Goal: Task Accomplishment & Management: Use online tool/utility

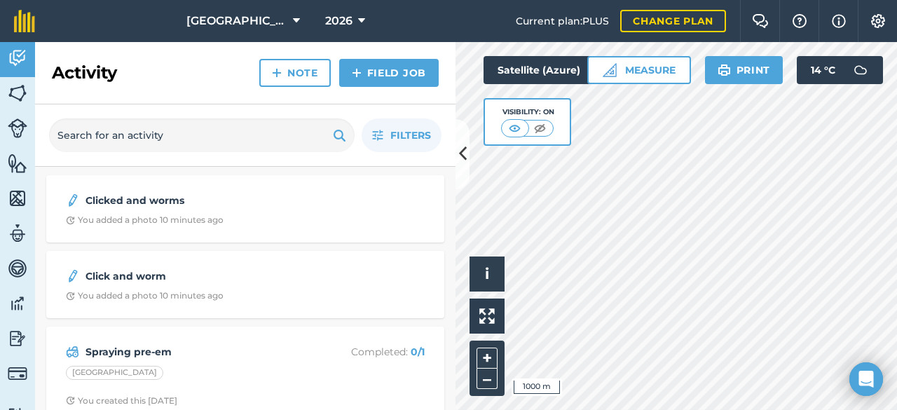
click at [27, 351] on link "Reporting" at bounding box center [17, 339] width 35 height 35
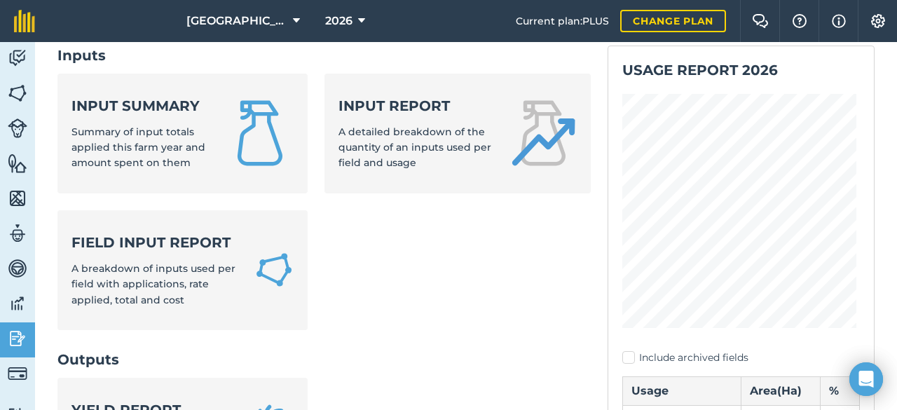
scroll to position [84, 0]
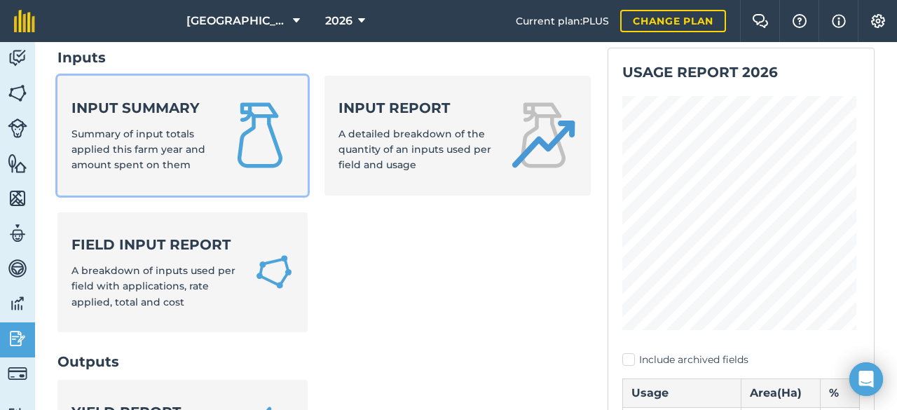
click at [185, 152] on span "Summary of input totals applied this farm year and amount spent on them" at bounding box center [138, 150] width 134 height 44
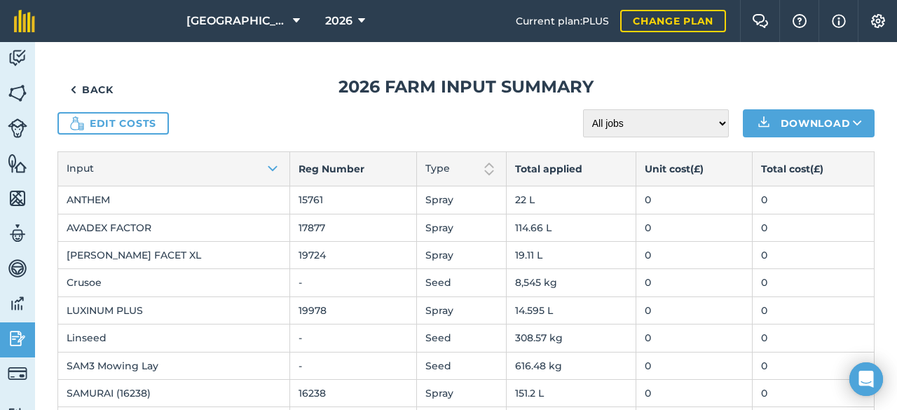
scroll to position [100, 0]
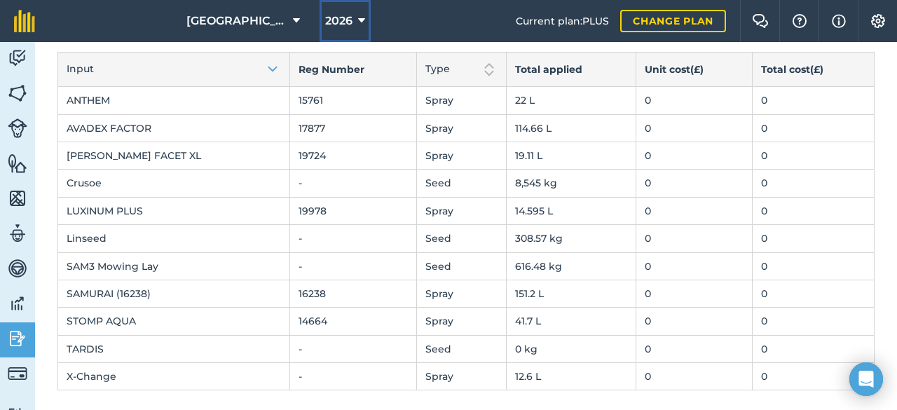
click at [334, 22] on button "2026" at bounding box center [345, 21] width 51 height 42
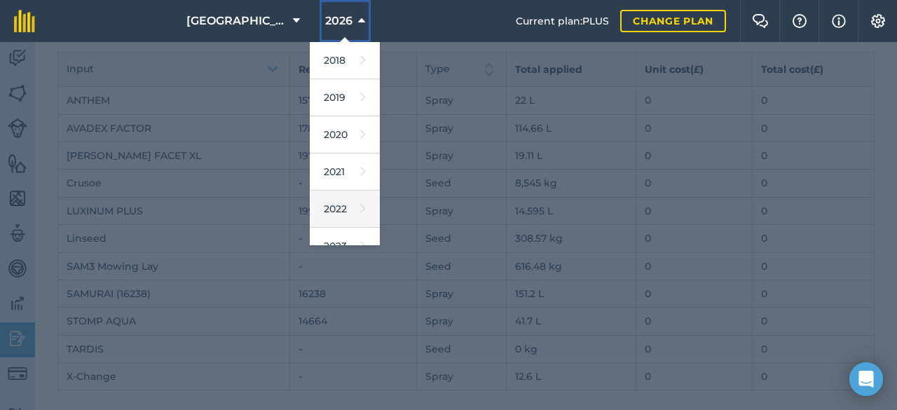
scroll to position [165, 0]
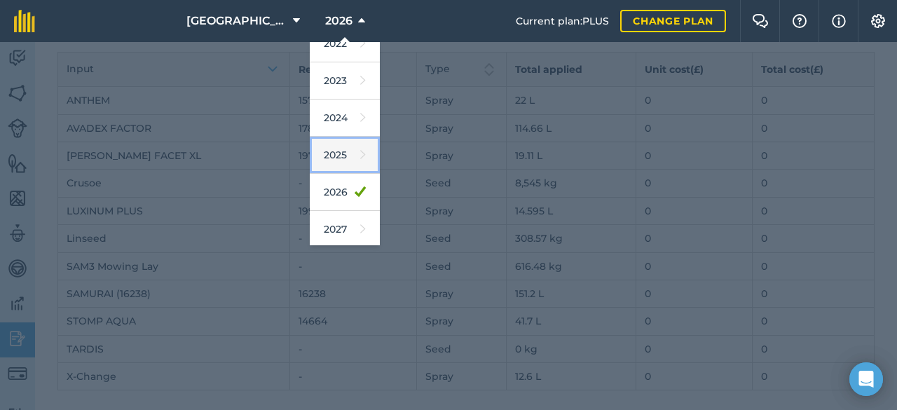
click at [321, 164] on link "2025" at bounding box center [345, 155] width 70 height 37
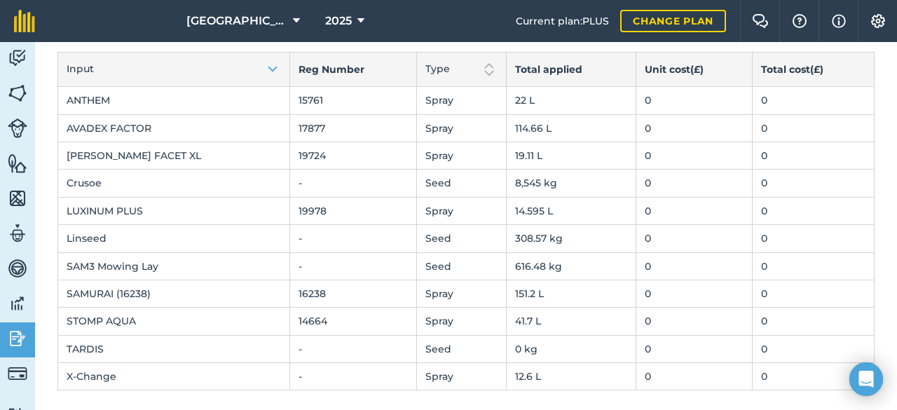
scroll to position [0, 0]
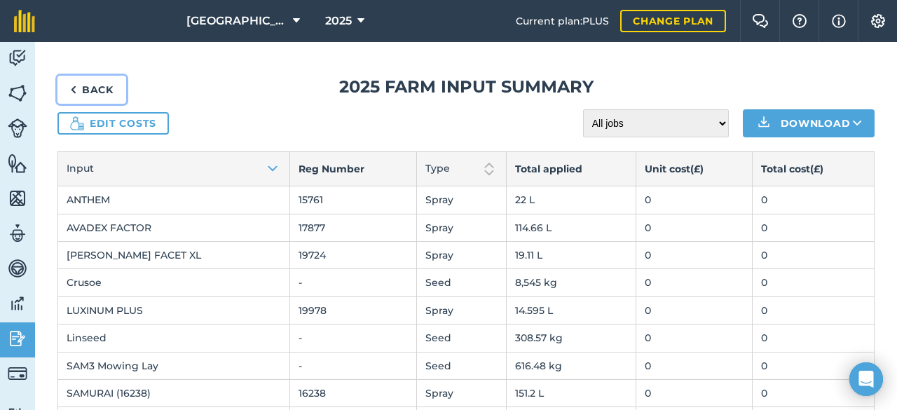
click at [71, 76] on link "Back" at bounding box center [91, 90] width 69 height 28
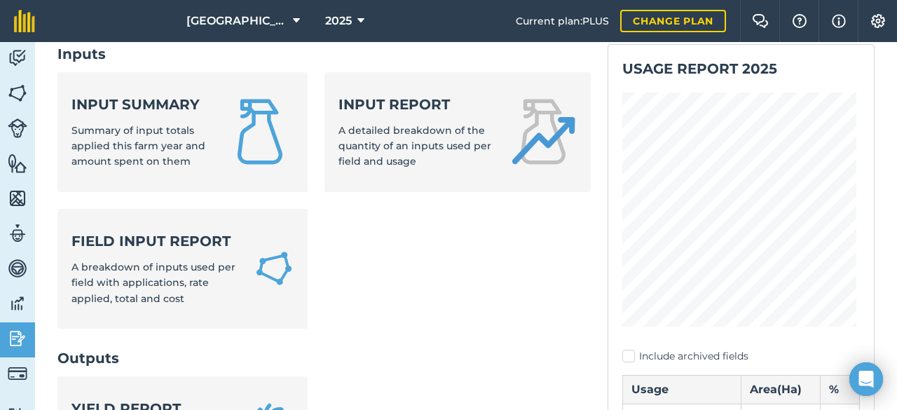
scroll to position [88, 0]
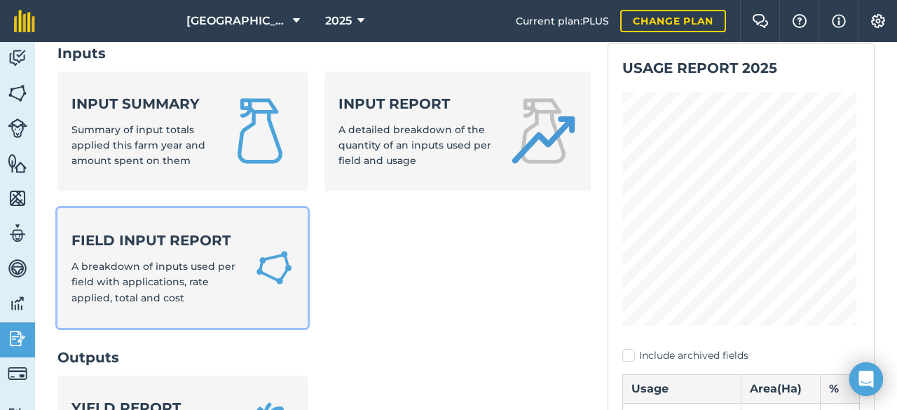
click at [231, 264] on div "Field Input Report A breakdown of inputs used per field with applications, rate…" at bounding box center [154, 268] width 166 height 75
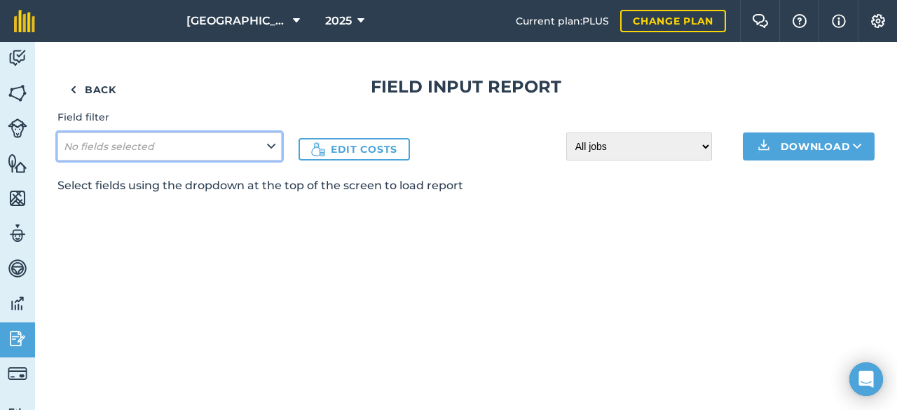
click at [255, 151] on button "No fields selected" at bounding box center [169, 146] width 224 height 28
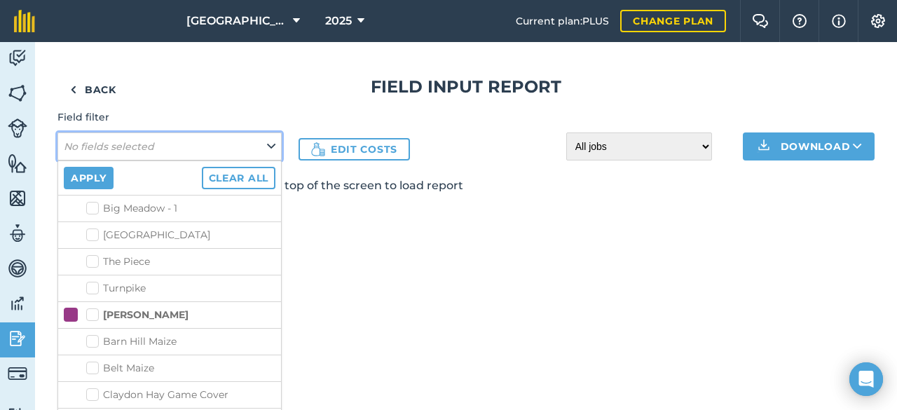
scroll to position [791, 0]
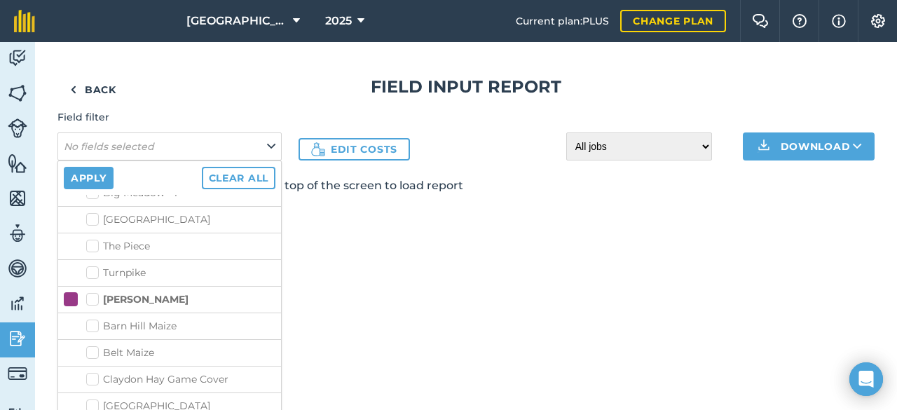
click at [99, 292] on label "[PERSON_NAME]" at bounding box center [137, 299] width 102 height 15
click at [95, 292] on input "[PERSON_NAME]" at bounding box center [90, 296] width 9 height 9
checkbox input "true"
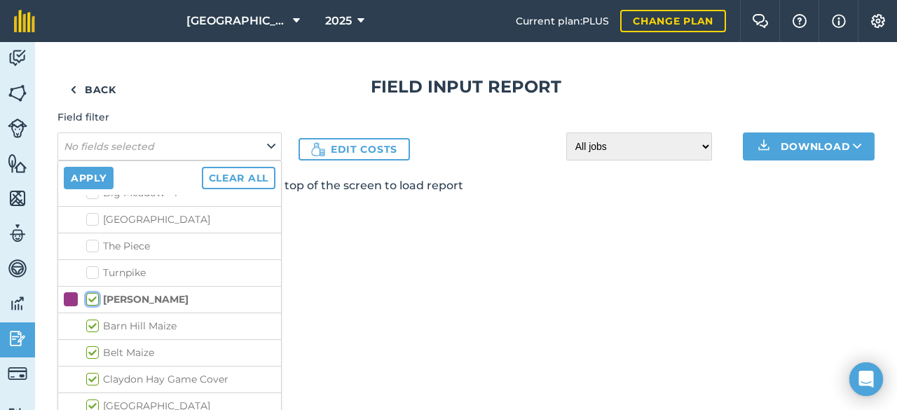
checkbox input "true"
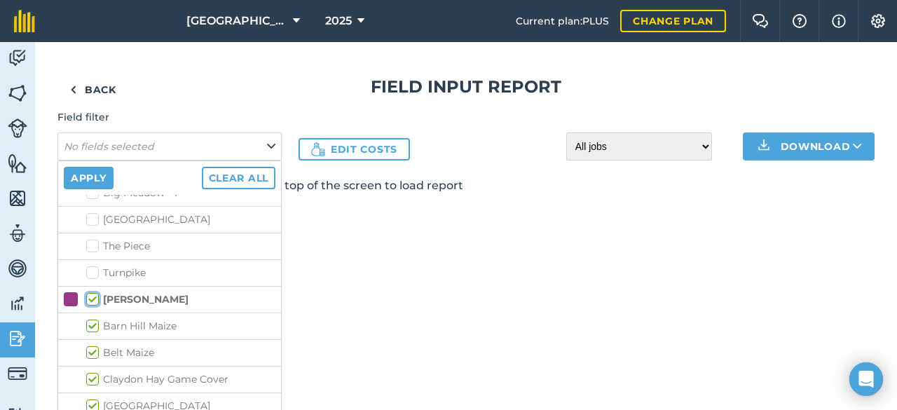
checkbox input "true"
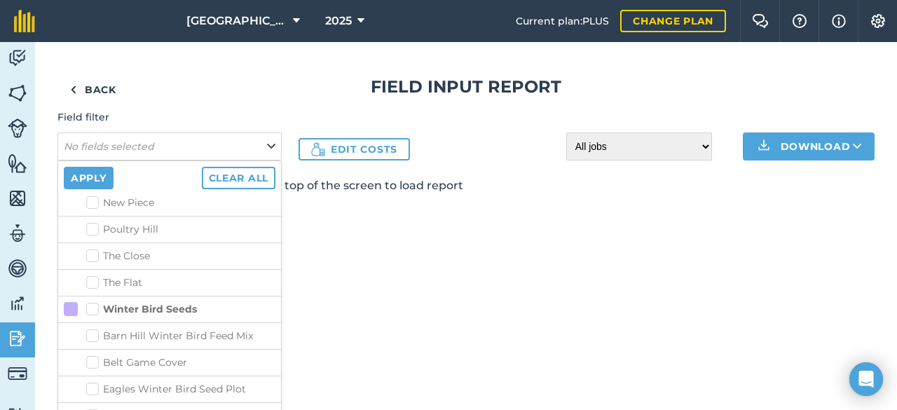
scroll to position [2345, 0]
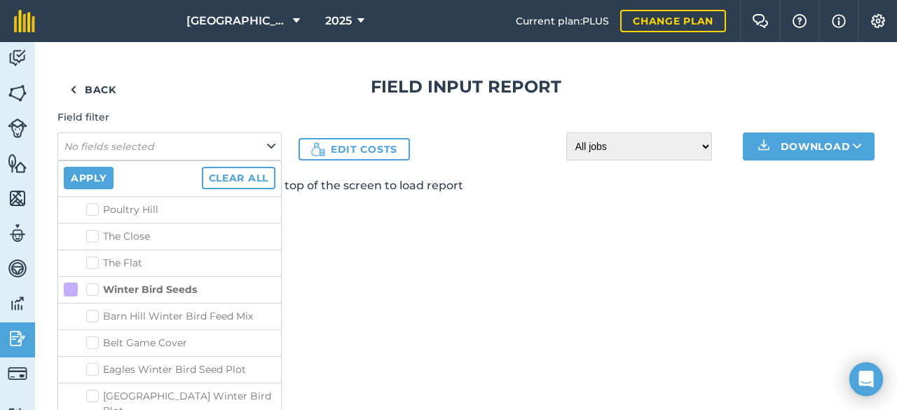
click at [97, 309] on label "Barn Hill Winter Bird Feed Mix" at bounding box center [180, 316] width 189 height 15
click at [95, 309] on input "Barn Hill Winter Bird Feed Mix" at bounding box center [90, 313] width 9 height 9
checkbox input "true"
click at [91, 336] on label "Belt Game Cover" at bounding box center [180, 343] width 189 height 15
click at [91, 336] on input "Belt Game Cover" at bounding box center [90, 340] width 9 height 9
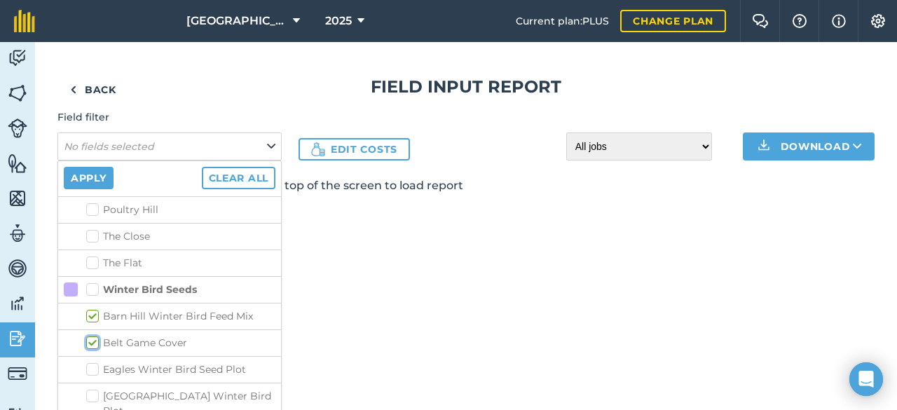
checkbox input "true"
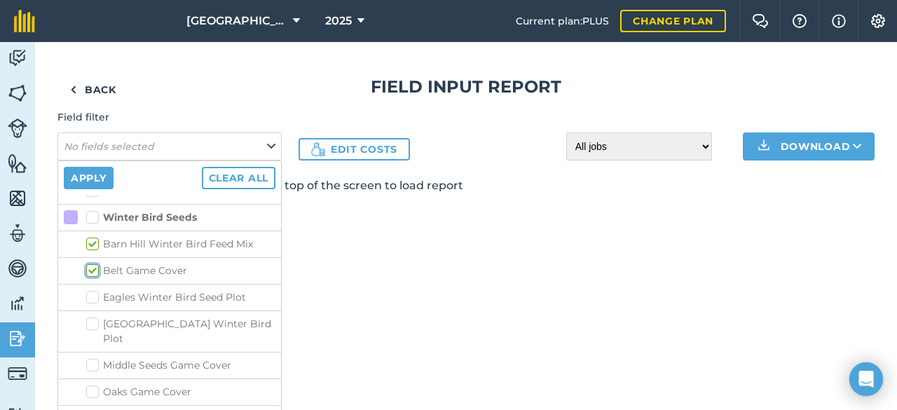
scroll to position [2419, 0]
click at [90, 356] on label "Middle Seeds Game Cover" at bounding box center [180, 363] width 189 height 15
click at [90, 356] on input "Middle Seeds Game Cover" at bounding box center [90, 360] width 9 height 9
checkbox input "true"
click at [90, 383] on label "Oaks Game Cover" at bounding box center [180, 390] width 189 height 15
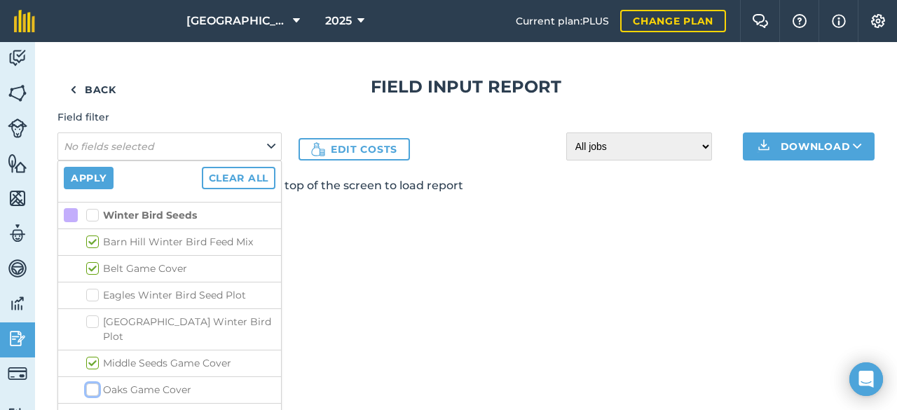
click at [90, 383] on input "Oaks Game Cover" at bounding box center [90, 387] width 9 height 9
checkbox input "true"
click at [96, 409] on label "Pond Ground Game Cover" at bounding box center [180, 416] width 189 height 15
click at [95, 409] on input "Pond Ground Game Cover" at bounding box center [90, 413] width 9 height 9
checkbox input "true"
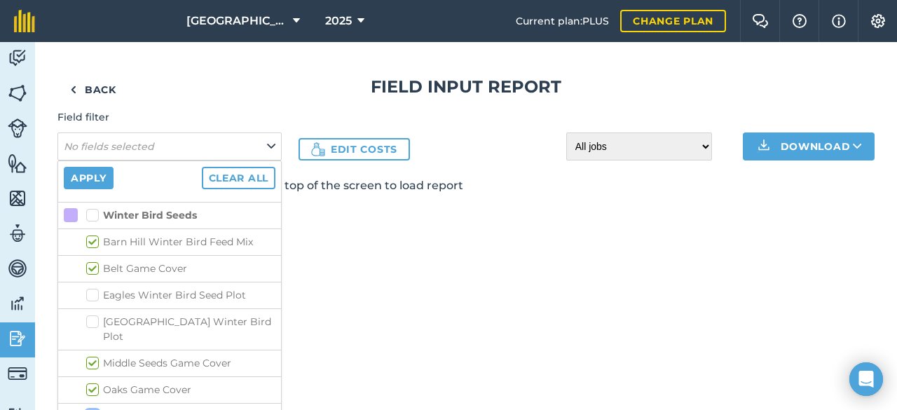
scroll to position [2456, 0]
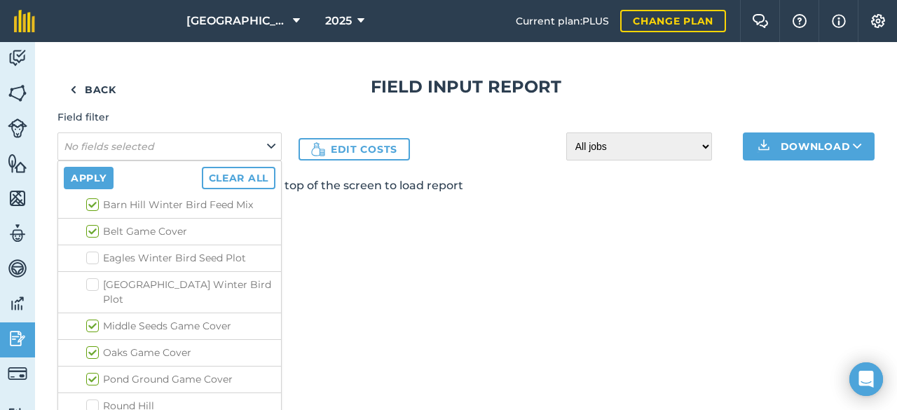
click at [95, 399] on label "Round Hill" at bounding box center [180, 406] width 189 height 15
click at [95, 399] on input "Round Hill" at bounding box center [90, 403] width 9 height 9
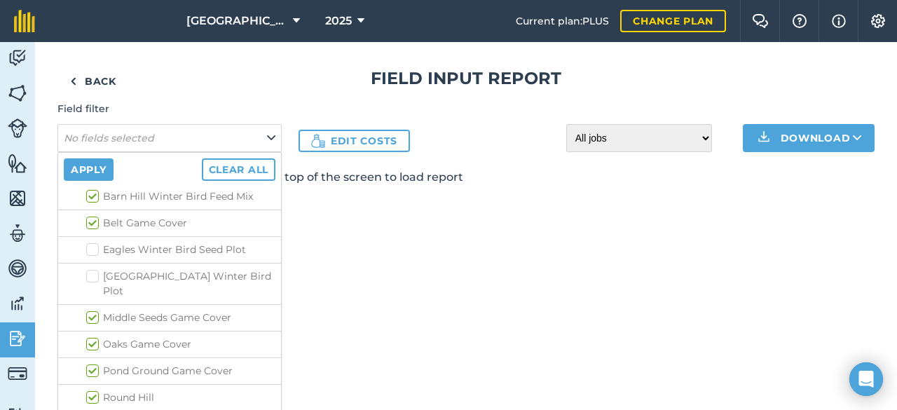
click at [97, 390] on label "Round Hill" at bounding box center [180, 397] width 189 height 15
click at [95, 390] on input "Round Hill" at bounding box center [90, 394] width 9 height 9
checkbox input "false"
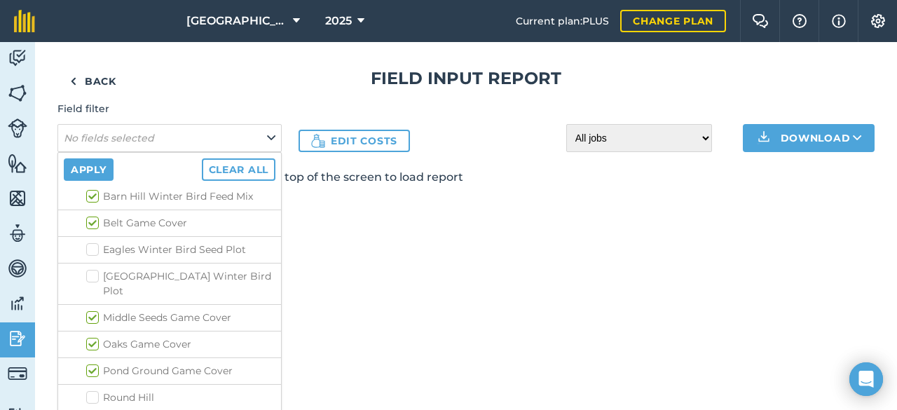
checkbox input "true"
click at [102, 172] on button "Apply" at bounding box center [89, 169] width 50 height 22
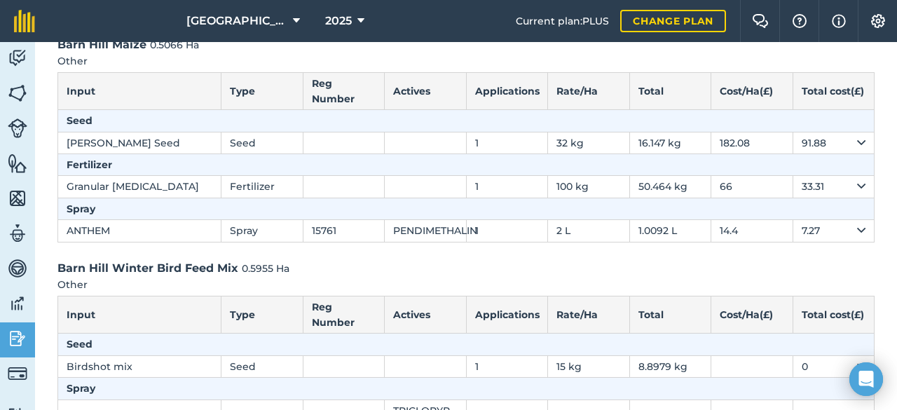
scroll to position [0, 0]
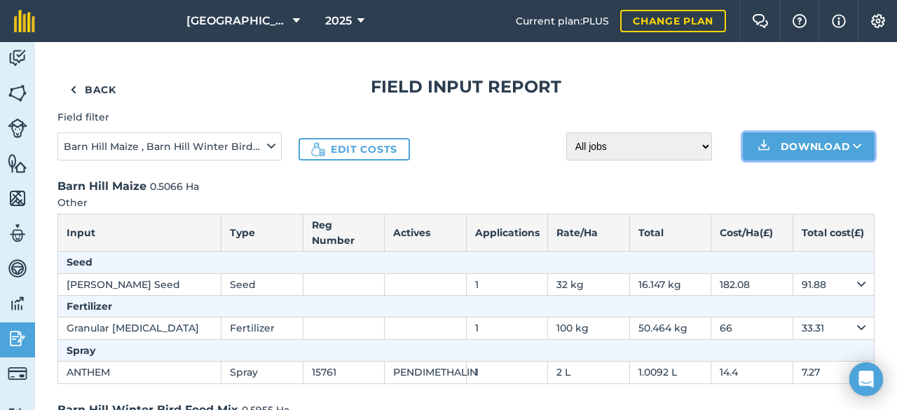
click at [824, 153] on button "Download" at bounding box center [809, 146] width 132 height 28
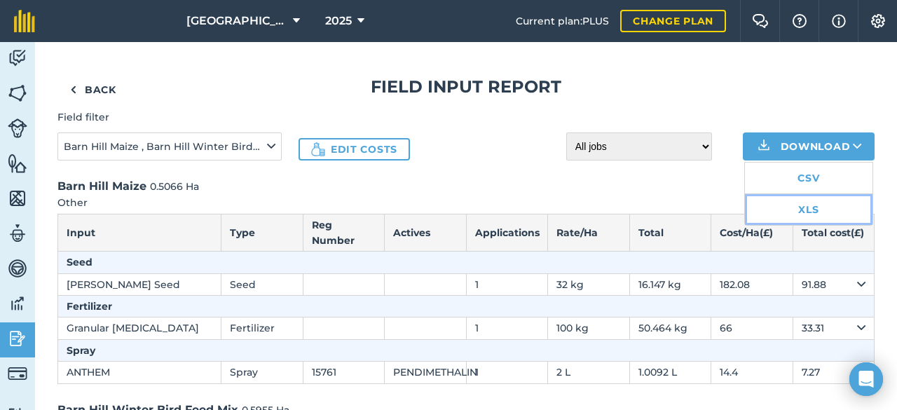
click at [806, 214] on link "XLS" at bounding box center [809, 209] width 128 height 31
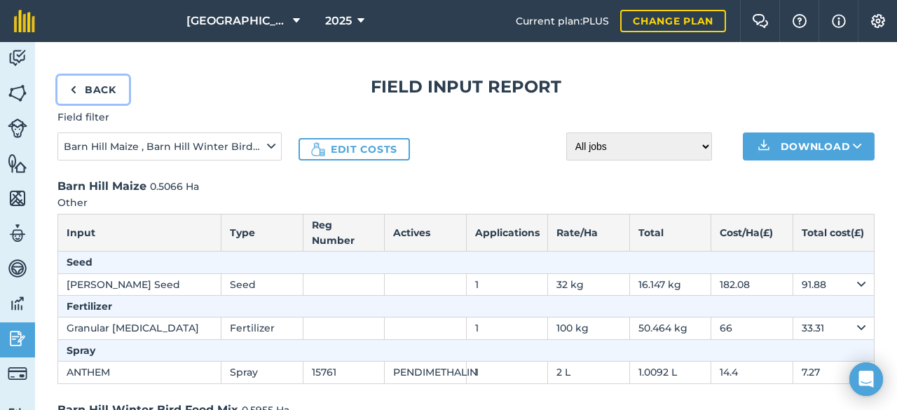
click at [94, 91] on link "Back" at bounding box center [92, 90] width 71 height 28
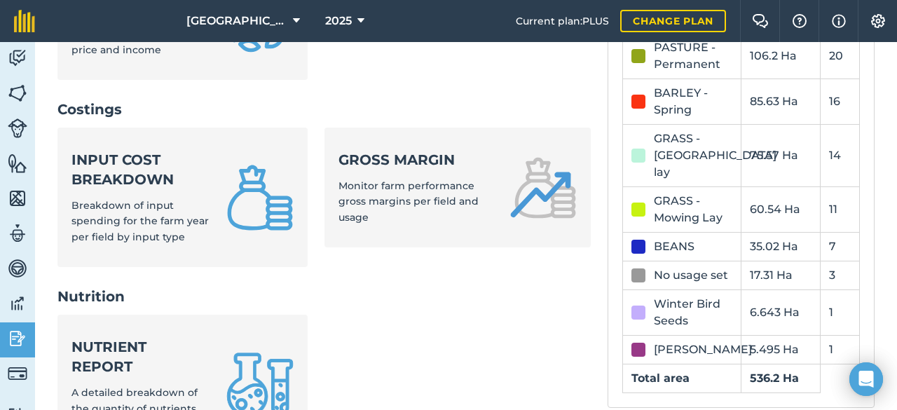
scroll to position [503, 0]
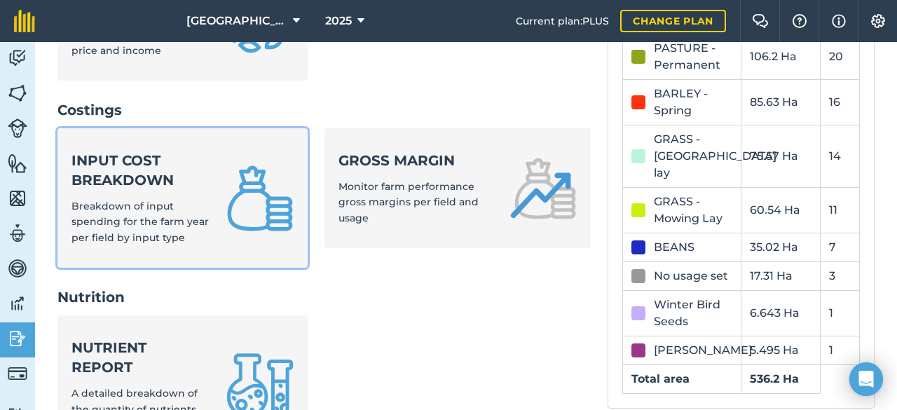
click at [227, 208] on img at bounding box center [259, 198] width 67 height 67
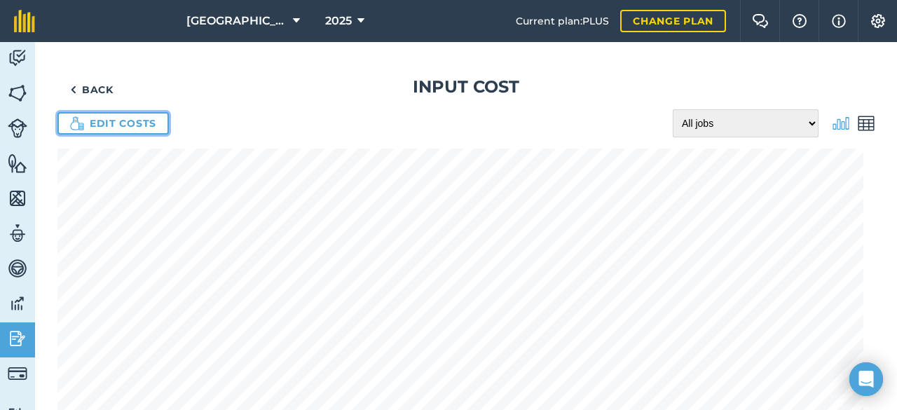
click at [148, 130] on link "Edit costs" at bounding box center [112, 123] width 111 height 22
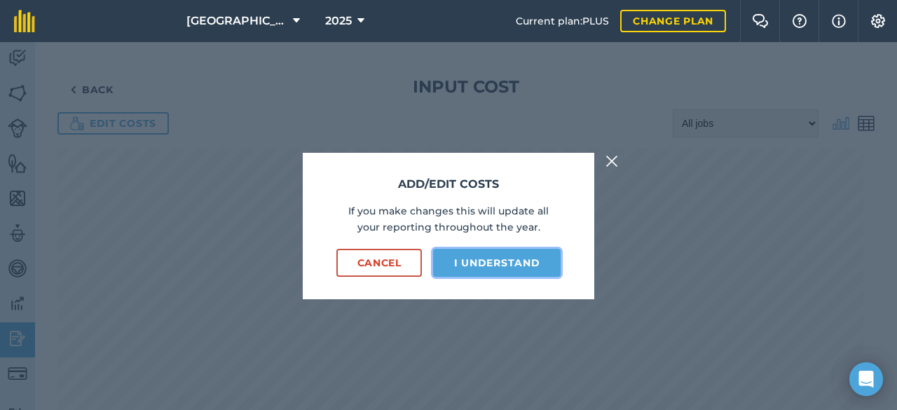
click at [479, 268] on button "I understand" at bounding box center [497, 263] width 128 height 28
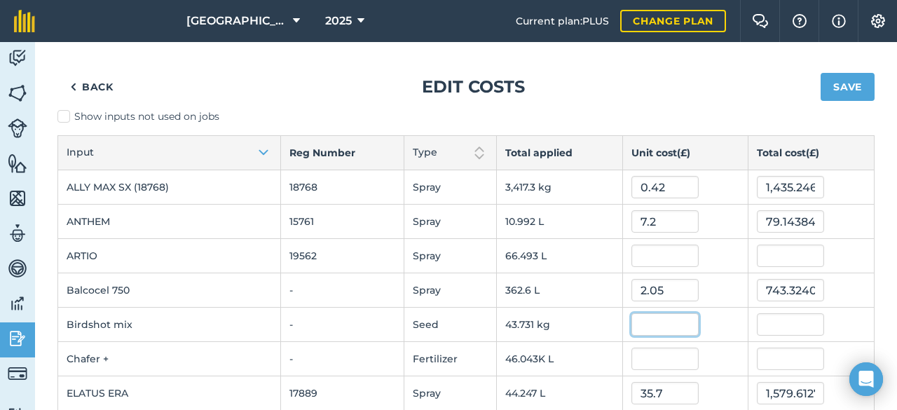
click at [648, 328] on input "text" at bounding box center [664, 324] width 67 height 22
type input "6"
click at [821, 73] on button "Save" at bounding box center [848, 87] width 54 height 28
type input "262.38851999999997"
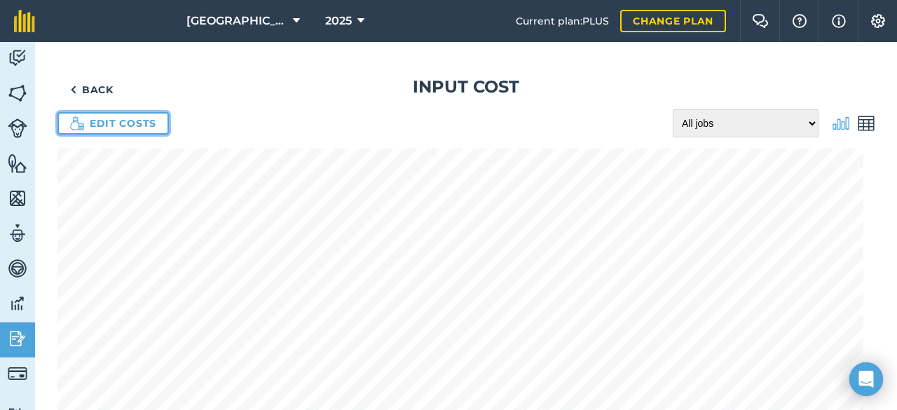
click at [130, 125] on link "Edit costs" at bounding box center [112, 123] width 111 height 22
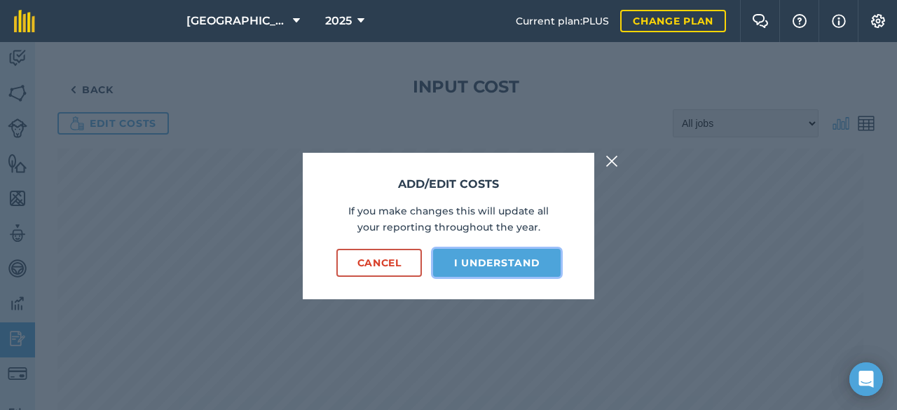
click at [498, 274] on button "I understand" at bounding box center [497, 263] width 128 height 28
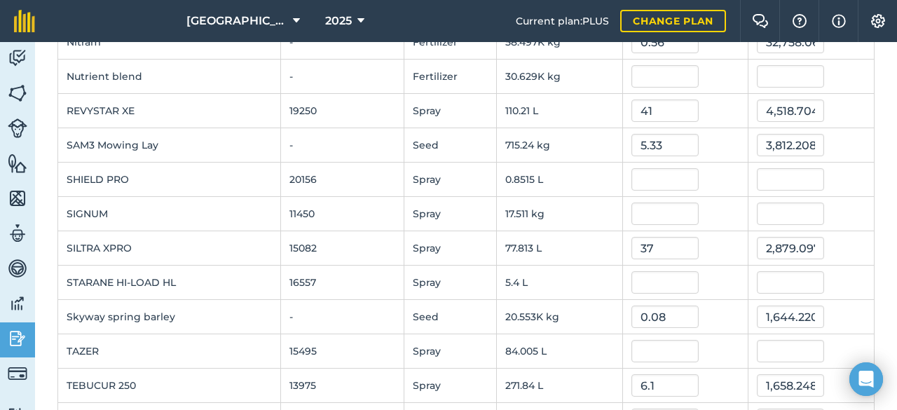
scroll to position [873, 0]
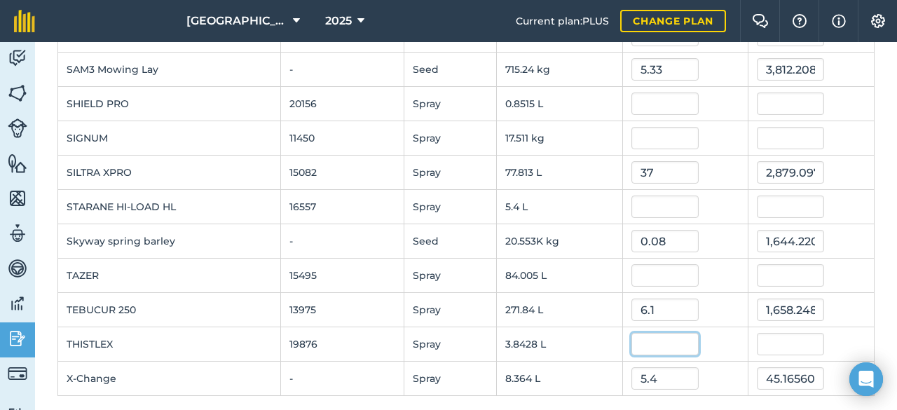
click at [631, 343] on input "text" at bounding box center [664, 344] width 67 height 22
type input "45"
type input "172.92787199999998"
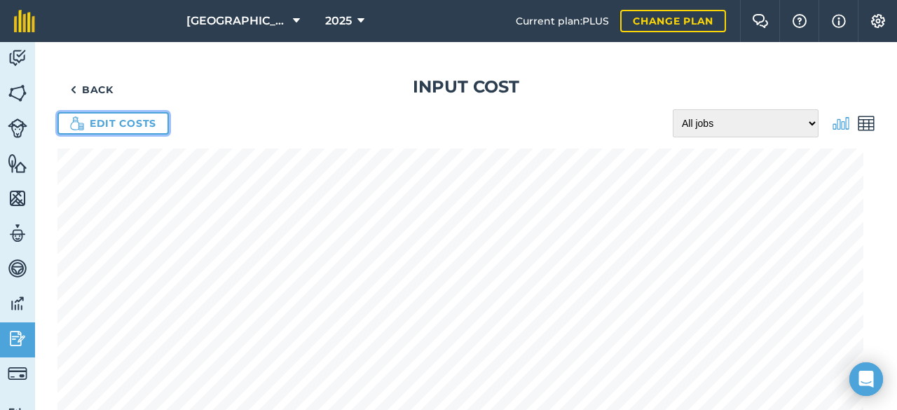
click at [119, 123] on link "Edit costs" at bounding box center [112, 123] width 111 height 22
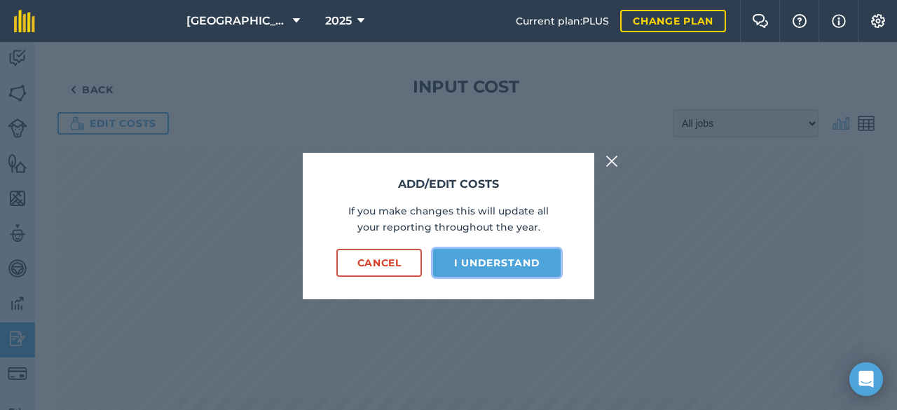
click at [475, 271] on button "I understand" at bounding box center [497, 263] width 128 height 28
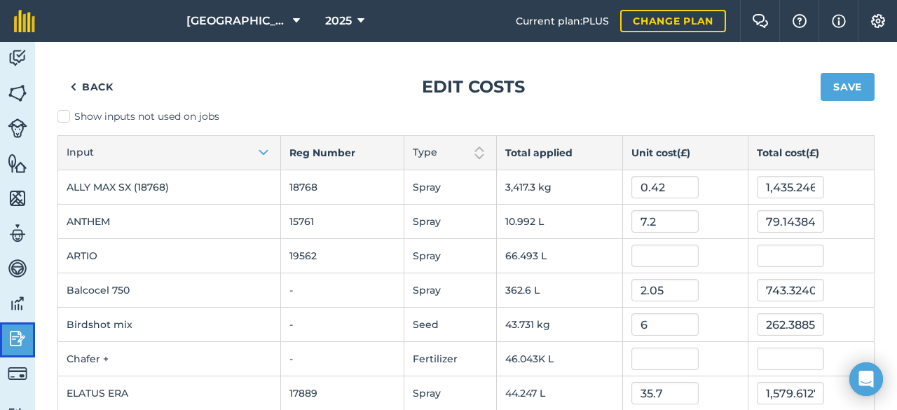
click at [22, 334] on img at bounding box center [18, 338] width 20 height 21
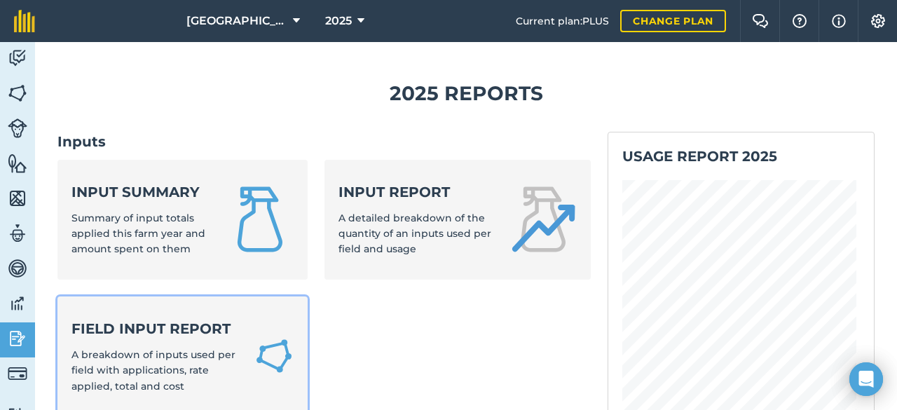
click at [198, 336] on strong "Field Input Report" at bounding box center [154, 329] width 166 height 20
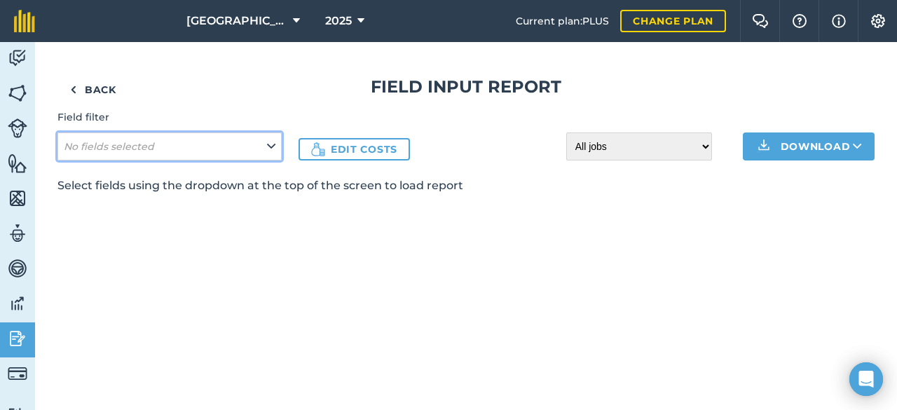
click at [270, 149] on icon at bounding box center [271, 146] width 8 height 15
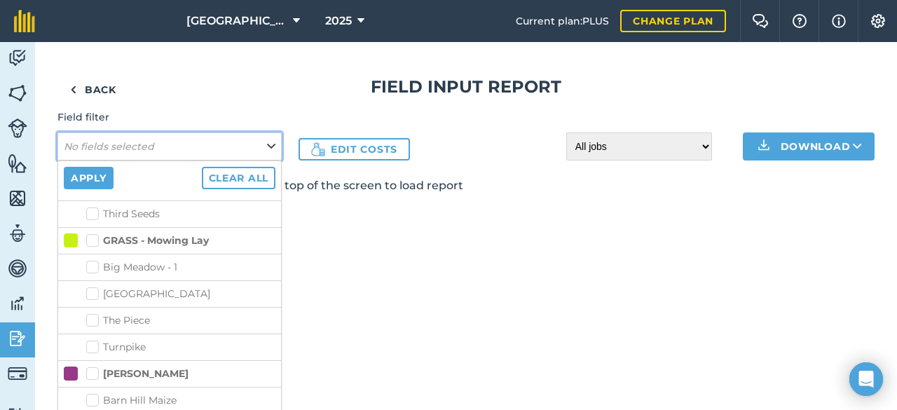
scroll to position [760, 0]
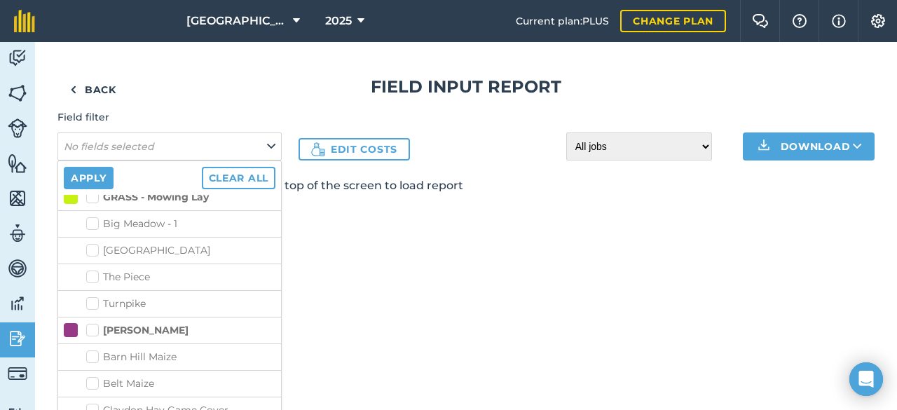
click at [93, 323] on label "[PERSON_NAME]" at bounding box center [137, 330] width 102 height 15
click at [93, 323] on input "[PERSON_NAME]" at bounding box center [90, 327] width 9 height 9
checkbox input "true"
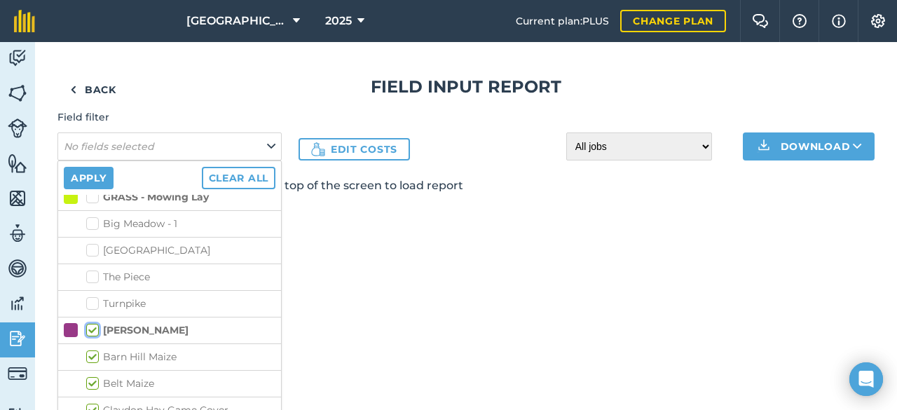
checkbox input "true"
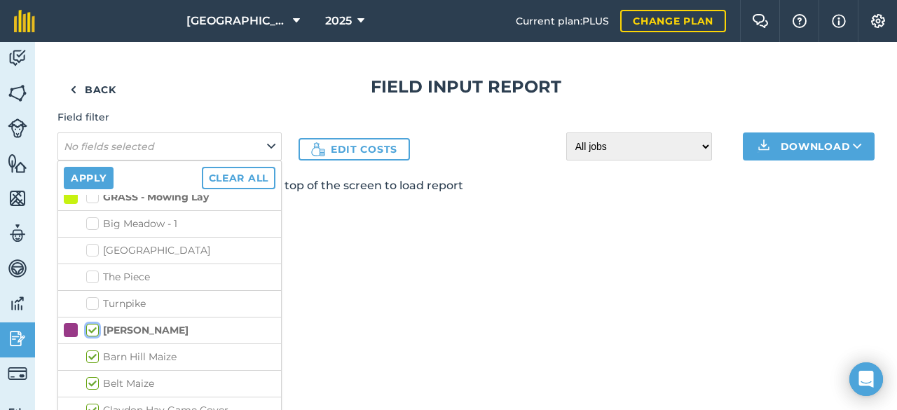
checkbox input "true"
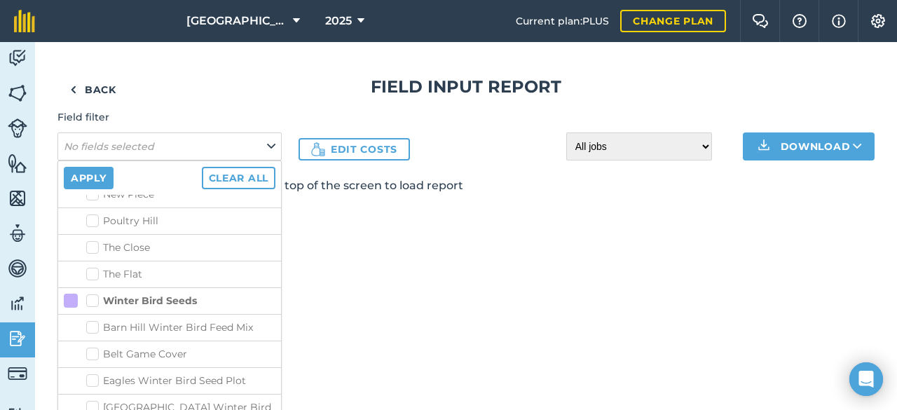
scroll to position [2366, 0]
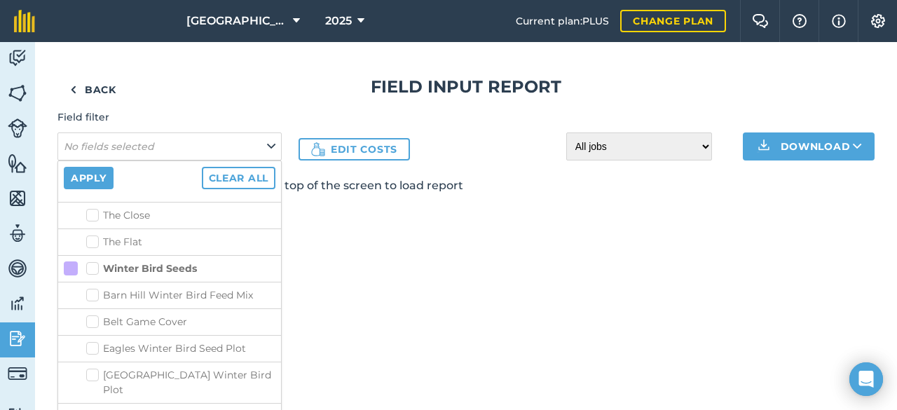
click at [91, 288] on label "Barn Hill Winter Bird Feed Mix" at bounding box center [180, 295] width 189 height 15
click at [91, 288] on input "Barn Hill Winter Bird Feed Mix" at bounding box center [90, 292] width 9 height 9
checkbox input "true"
click at [93, 315] on label "Belt Game Cover" at bounding box center [180, 322] width 189 height 15
click at [93, 315] on input "Belt Game Cover" at bounding box center [90, 319] width 9 height 9
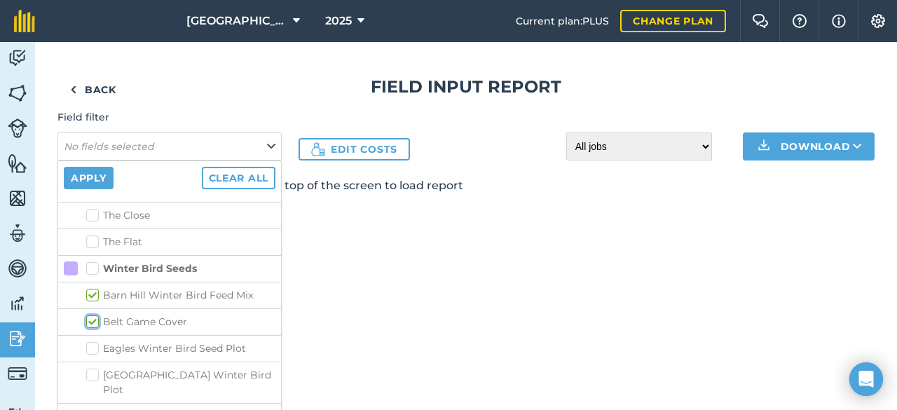
checkbox input "true"
click at [93, 341] on label "Eagles Winter Bird Seed Plot" at bounding box center [180, 348] width 189 height 15
click at [93, 341] on input "Eagles Winter Bird Seed Plot" at bounding box center [90, 345] width 9 height 9
click at [93, 341] on label "Eagles Winter Bird Seed Plot" at bounding box center [180, 348] width 189 height 15
click at [93, 341] on input "Eagles Winter Bird Seed Plot" at bounding box center [90, 345] width 9 height 9
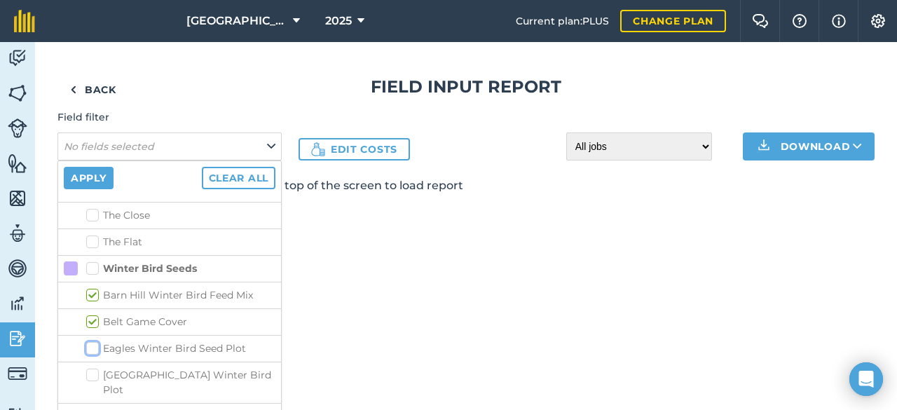
checkbox input "false"
click at [90, 368] on label "[GEOGRAPHIC_DATA] Winter Bird Plot" at bounding box center [180, 382] width 189 height 29
click at [90, 368] on input "[GEOGRAPHIC_DATA] Winter Bird Plot" at bounding box center [90, 372] width 9 height 9
click at [90, 368] on label "[GEOGRAPHIC_DATA] Winter Bird Plot" at bounding box center [180, 382] width 189 height 29
click at [90, 368] on input "[GEOGRAPHIC_DATA] Winter Bird Plot" at bounding box center [90, 372] width 9 height 9
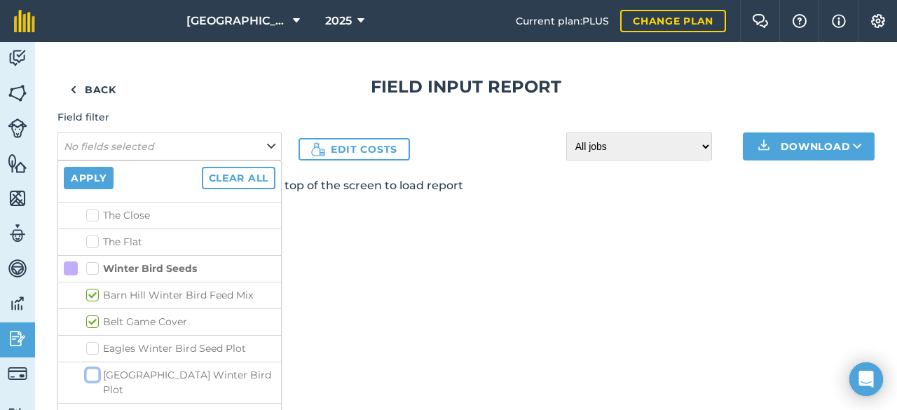
checkbox input "false"
click at [93, 409] on label "Middle Seeds Game Cover" at bounding box center [180, 416] width 189 height 15
click at [93, 409] on input "Middle Seeds Game Cover" at bounding box center [90, 413] width 9 height 9
checkbox input "true"
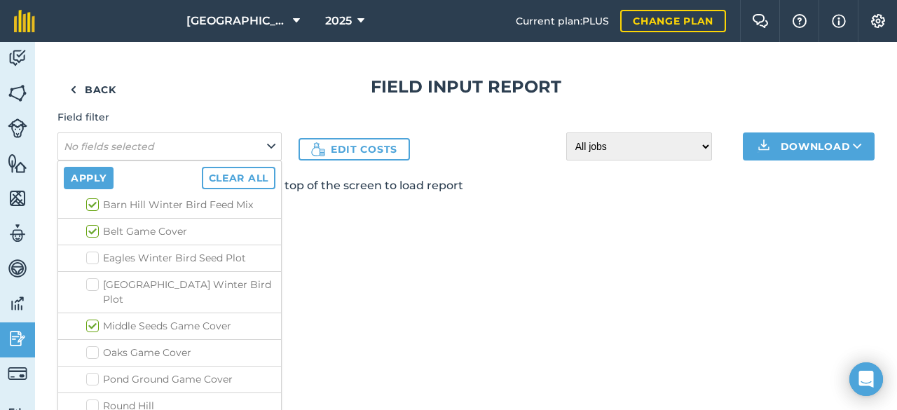
click at [91, 346] on label "Oaks Game Cover" at bounding box center [180, 353] width 189 height 15
click at [91, 346] on input "Oaks Game Cover" at bounding box center [90, 350] width 9 height 9
checkbox input "true"
click at [93, 372] on label "Pond Ground Game Cover" at bounding box center [180, 379] width 189 height 15
click at [93, 372] on input "Pond Ground Game Cover" at bounding box center [90, 376] width 9 height 9
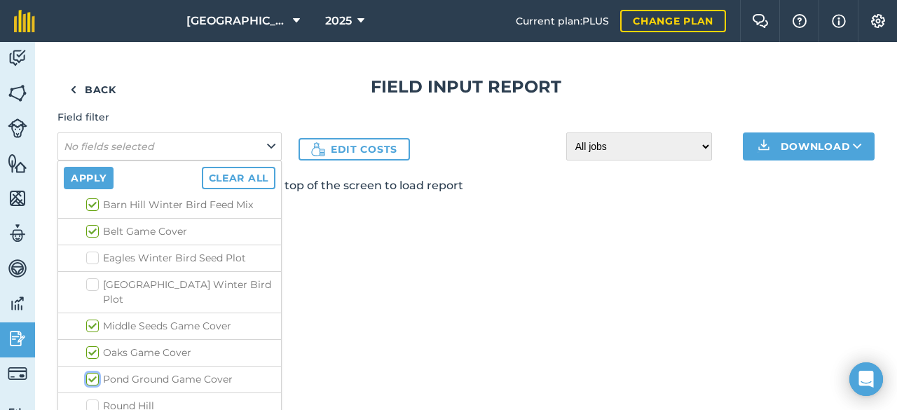
checkbox input "true"
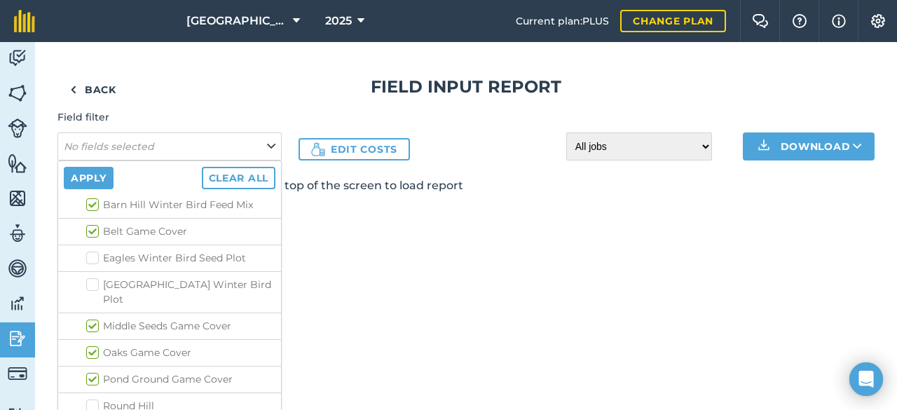
checkbox input "true"
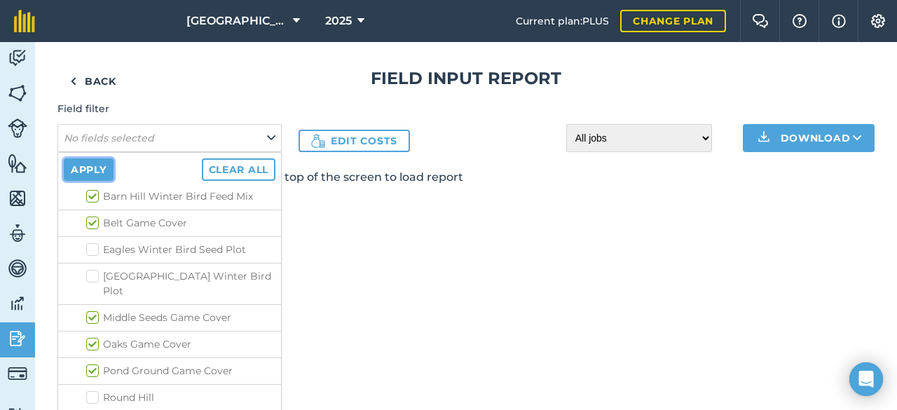
click at [89, 174] on button "Apply" at bounding box center [89, 169] width 50 height 22
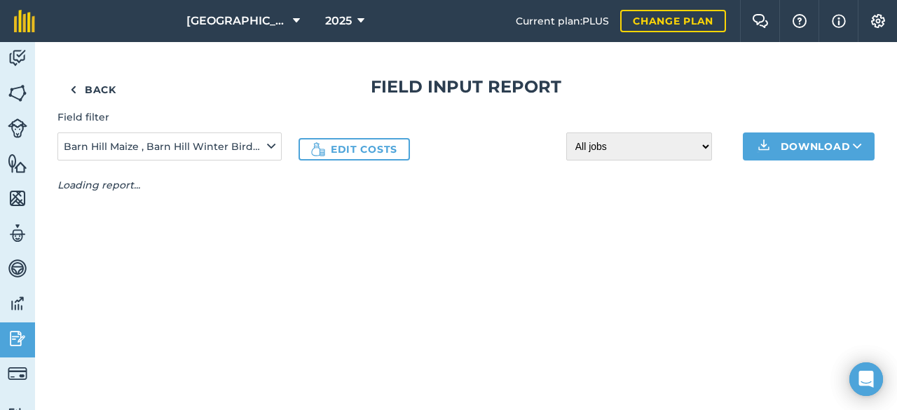
scroll to position [0, 0]
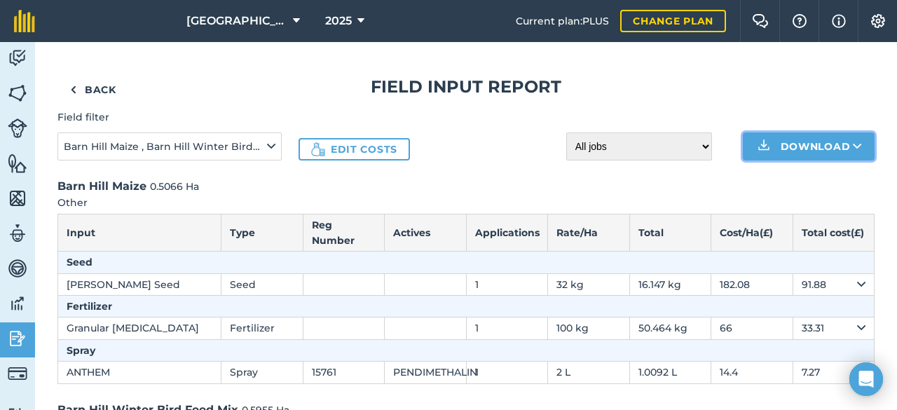
click at [856, 141] on button "Download" at bounding box center [809, 146] width 132 height 28
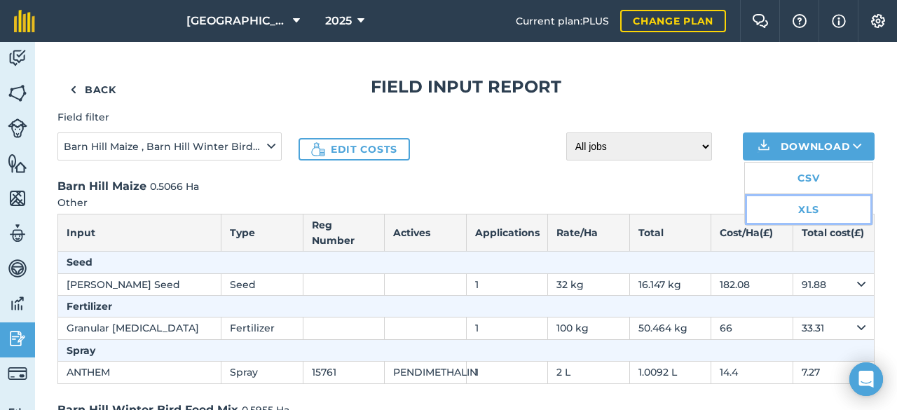
click at [793, 205] on link "XLS" at bounding box center [809, 209] width 128 height 31
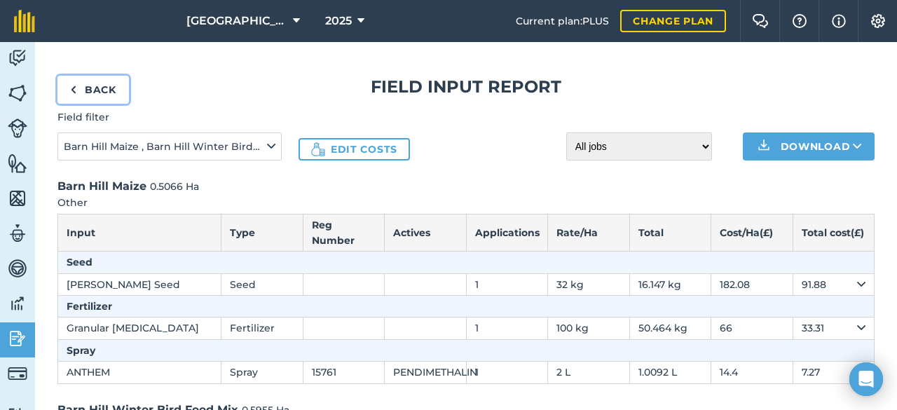
click at [84, 91] on link "Back" at bounding box center [92, 90] width 71 height 28
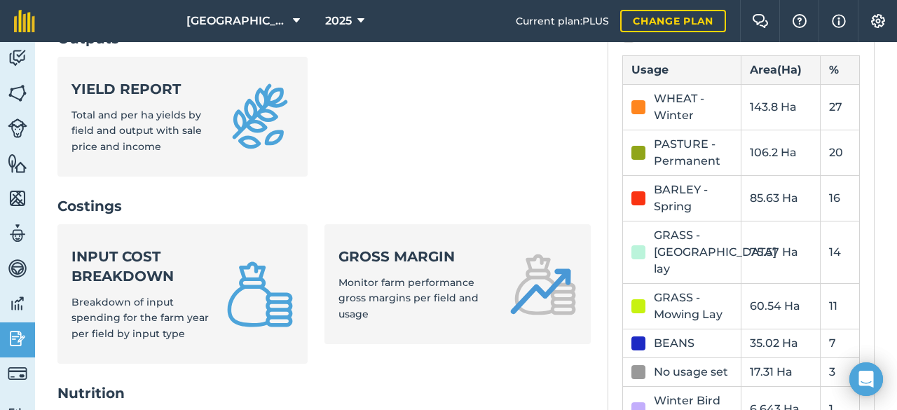
scroll to position [409, 0]
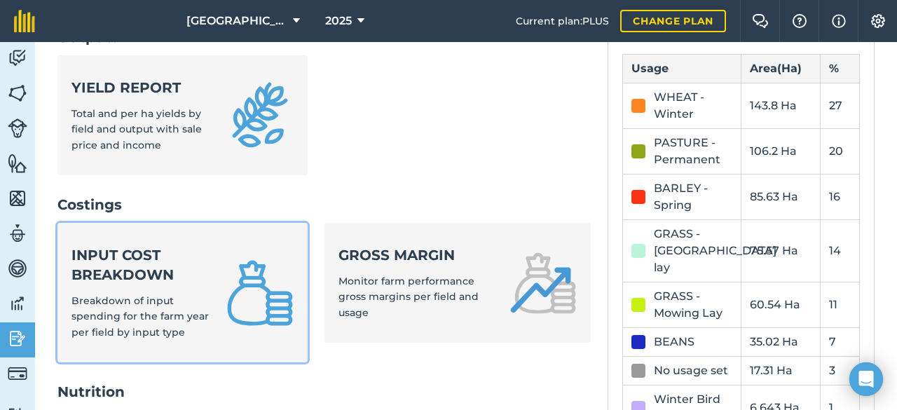
click at [190, 299] on div "Input cost breakdown Breakdown of input spending for the farm year per field by…" at bounding box center [140, 292] width 138 height 95
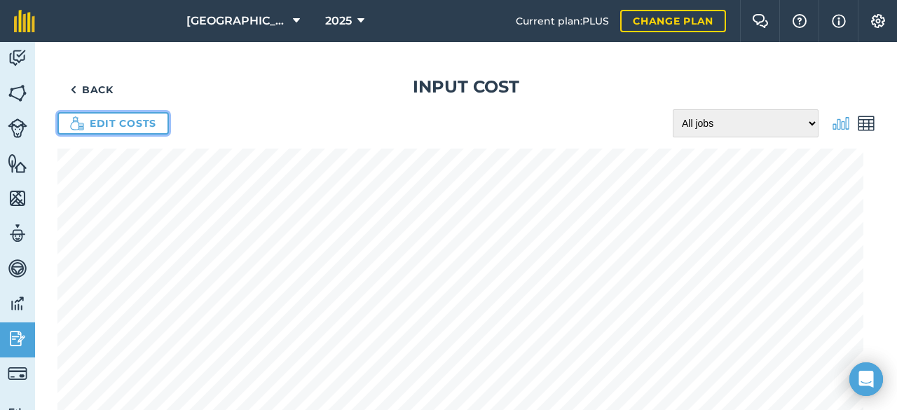
click at [123, 122] on link "Edit costs" at bounding box center [112, 123] width 111 height 22
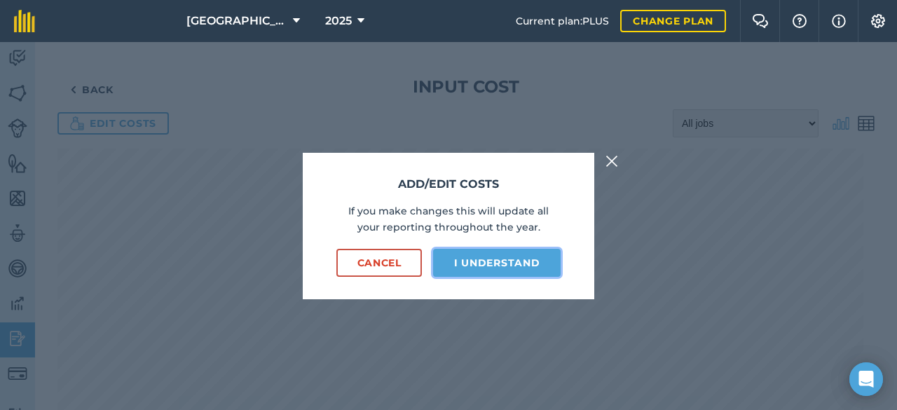
click at [488, 268] on button "I understand" at bounding box center [497, 263] width 128 height 28
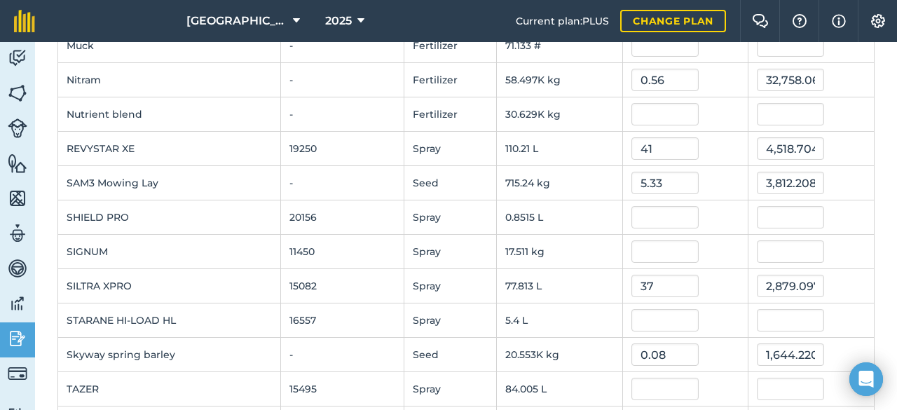
scroll to position [761, 0]
click at [656, 215] on input "text" at bounding box center [664, 216] width 67 height 22
type input "65"
type input "55.347501949999995"
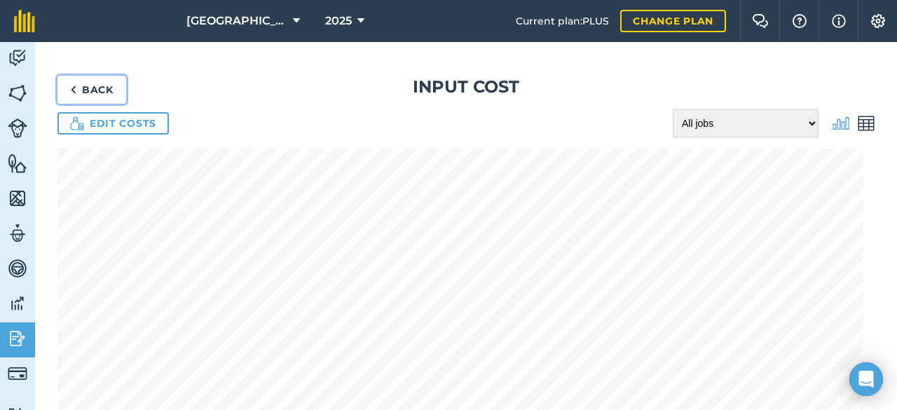
click at [78, 95] on link "Back" at bounding box center [91, 90] width 69 height 28
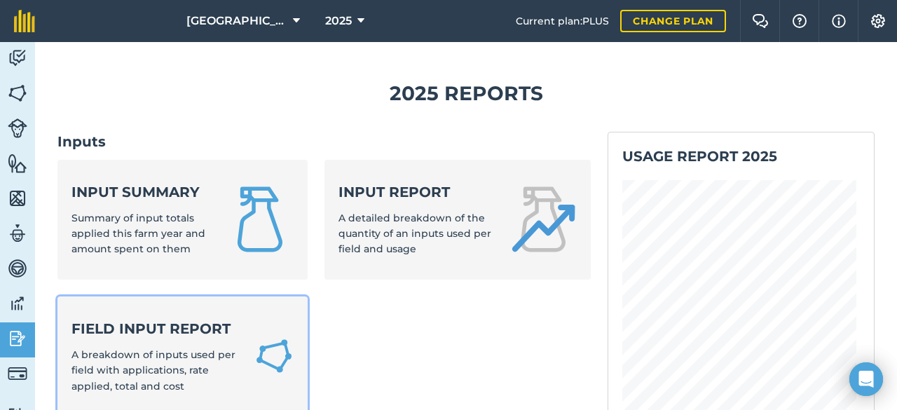
click at [182, 314] on link "Field Input Report A breakdown of inputs used per field with applications, rate…" at bounding box center [182, 356] width 250 height 120
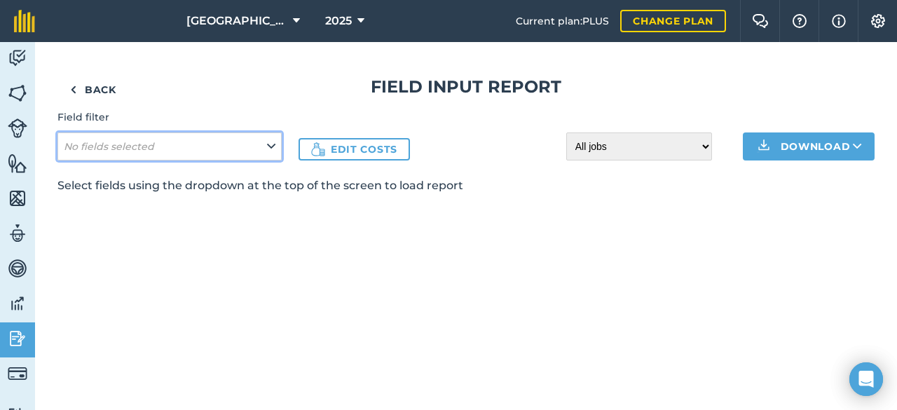
click at [265, 142] on button "No fields selected" at bounding box center [169, 146] width 224 height 28
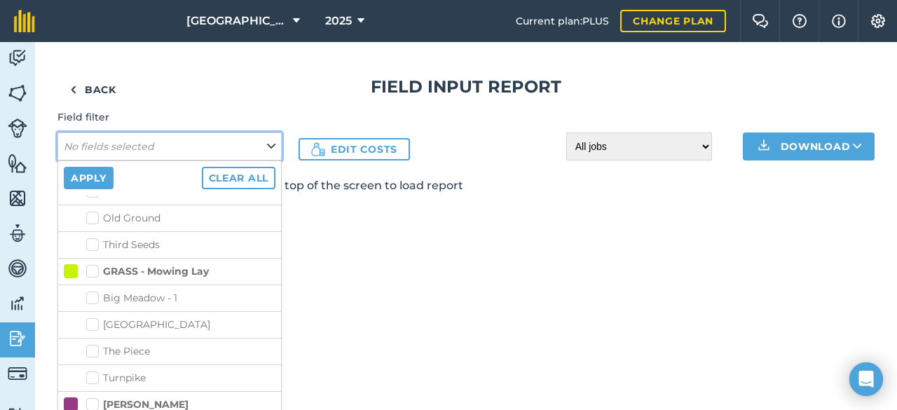
scroll to position [775, 0]
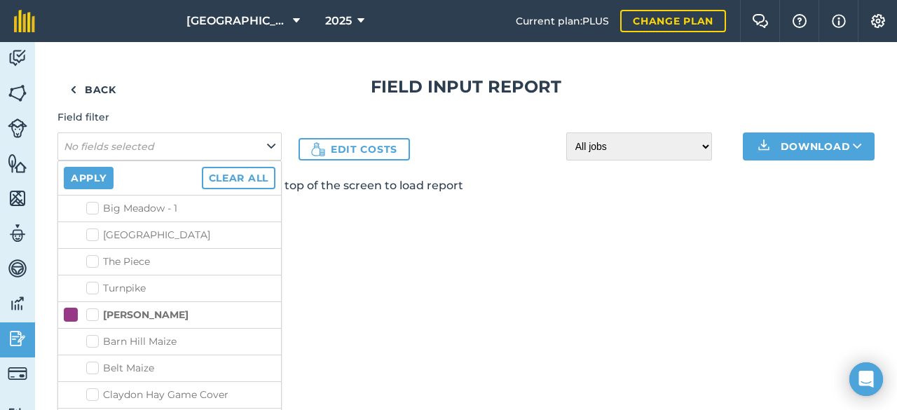
click at [97, 308] on label "[PERSON_NAME]" at bounding box center [137, 315] width 102 height 15
click at [95, 308] on input "[PERSON_NAME]" at bounding box center [90, 312] width 9 height 9
checkbox input "true"
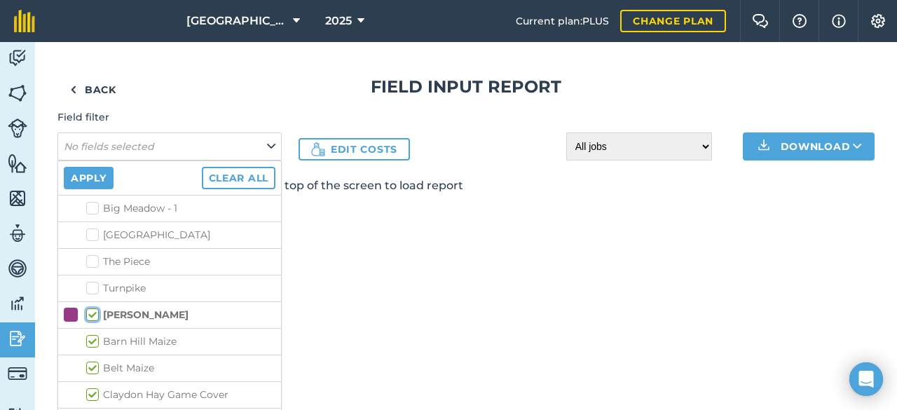
checkbox input "true"
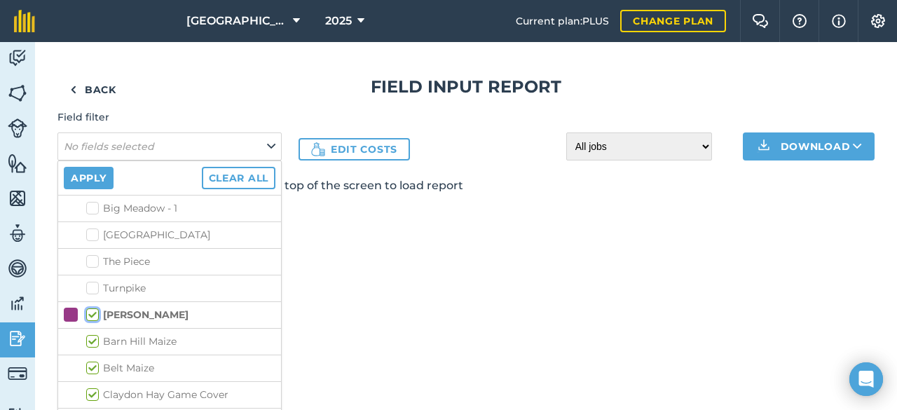
checkbox input "true"
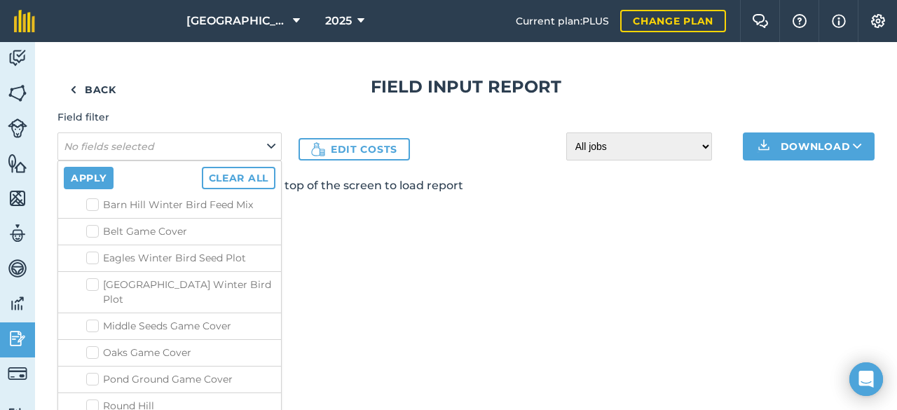
scroll to position [8, 0]
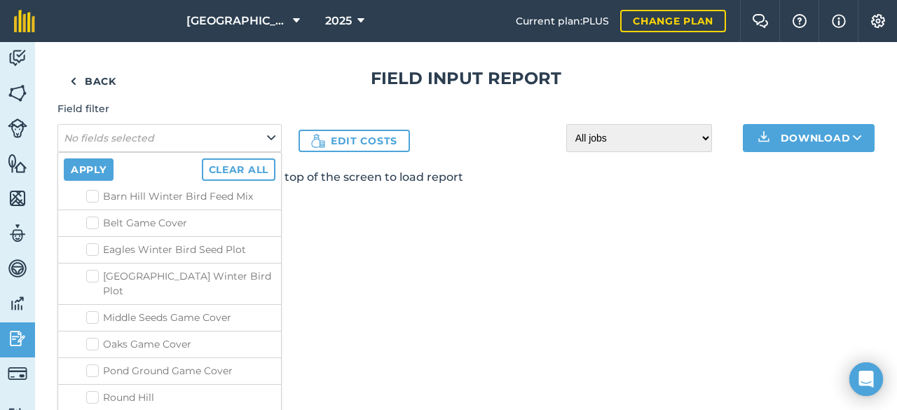
checkbox input "true"
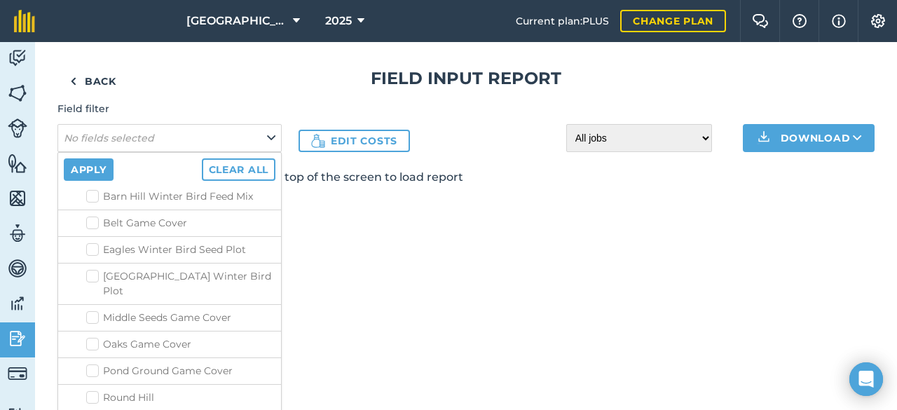
checkbox input "true"
click at [98, 357] on li "Pond Ground Game Cover" at bounding box center [169, 370] width 223 height 27
click at [91, 364] on label "Pond Ground Game Cover" at bounding box center [180, 371] width 189 height 15
click at [91, 364] on input "Pond Ground Game Cover" at bounding box center [90, 368] width 9 height 9
checkbox input "true"
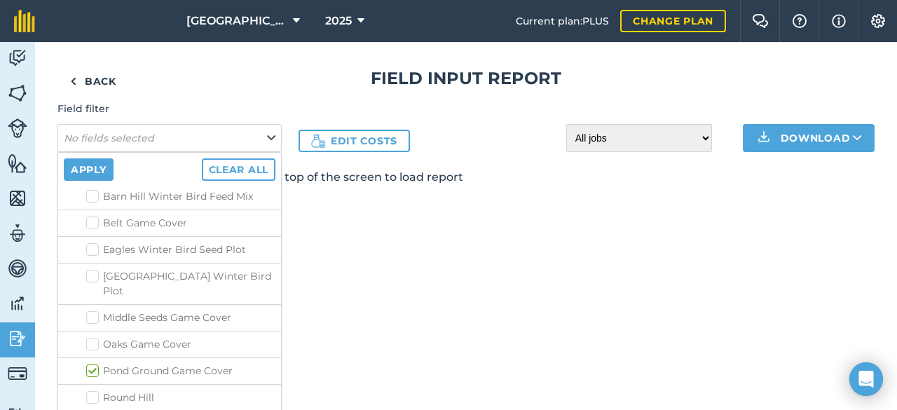
click at [90, 337] on label "Oaks Game Cover" at bounding box center [180, 344] width 189 height 15
click at [90, 337] on input "Oaks Game Cover" at bounding box center [90, 341] width 9 height 9
checkbox input "true"
click at [90, 310] on label "Middle Seeds Game Cover" at bounding box center [180, 317] width 189 height 15
click at [90, 310] on input "Middle Seeds Game Cover" at bounding box center [90, 314] width 9 height 9
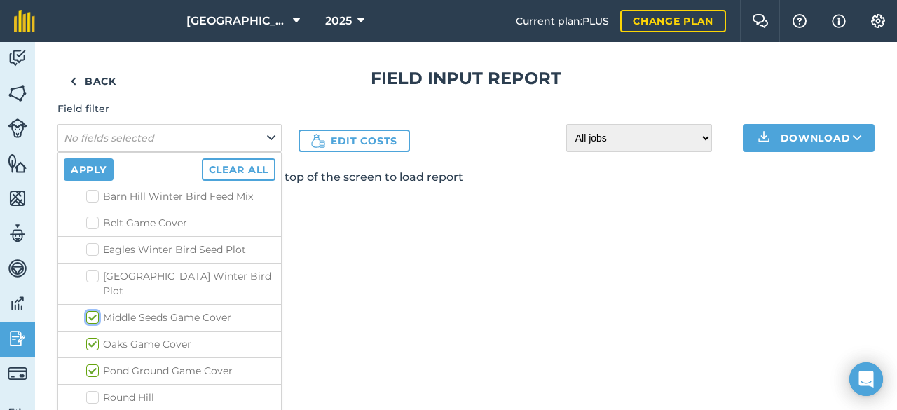
checkbox input "true"
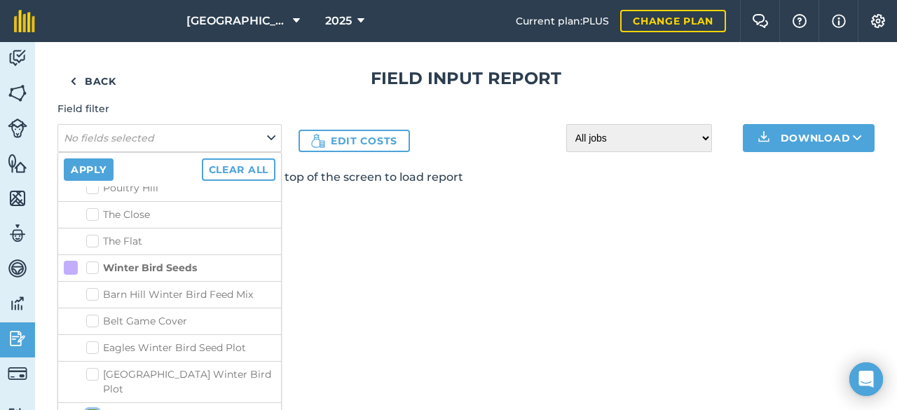
scroll to position [2339, 0]
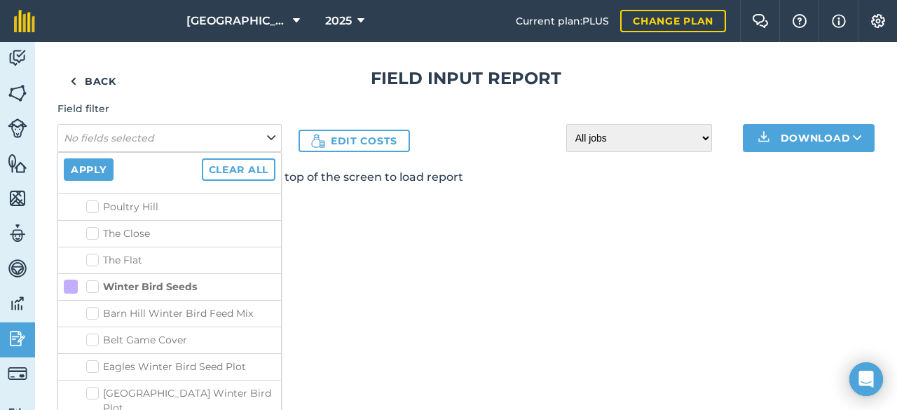
click at [94, 333] on label "Belt Game Cover" at bounding box center [180, 340] width 189 height 15
click at [94, 333] on input "Belt Game Cover" at bounding box center [90, 337] width 9 height 9
checkbox input "true"
click at [92, 306] on label "Barn Hill Winter Bird Feed Mix" at bounding box center [180, 313] width 189 height 15
click at [92, 306] on input "Barn Hill Winter Bird Feed Mix" at bounding box center [90, 310] width 9 height 9
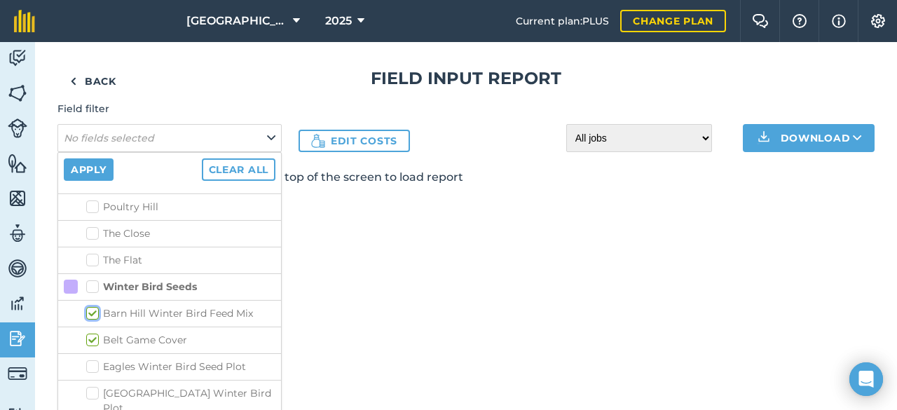
checkbox input "true"
click at [93, 170] on button "Apply" at bounding box center [89, 169] width 50 height 22
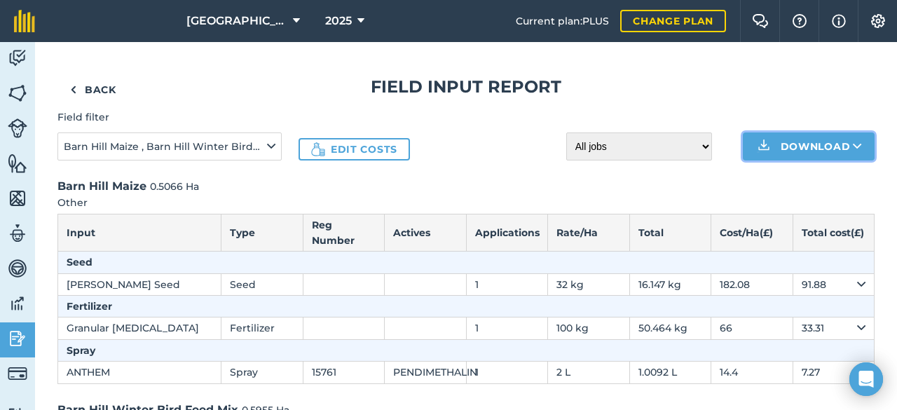
click at [774, 141] on button "Download" at bounding box center [809, 146] width 132 height 28
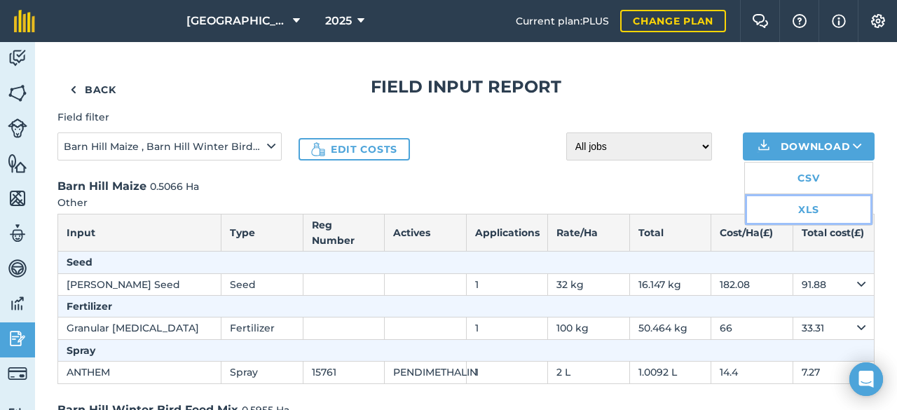
click at [788, 206] on link "XLS" at bounding box center [809, 209] width 128 height 31
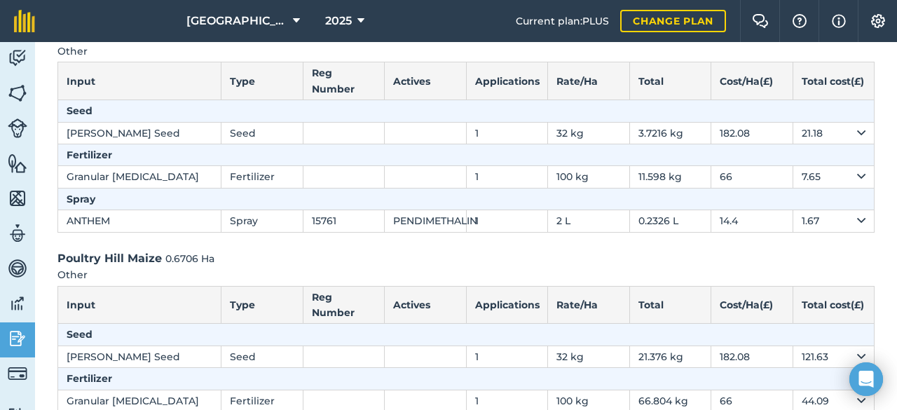
scroll to position [2740, 0]
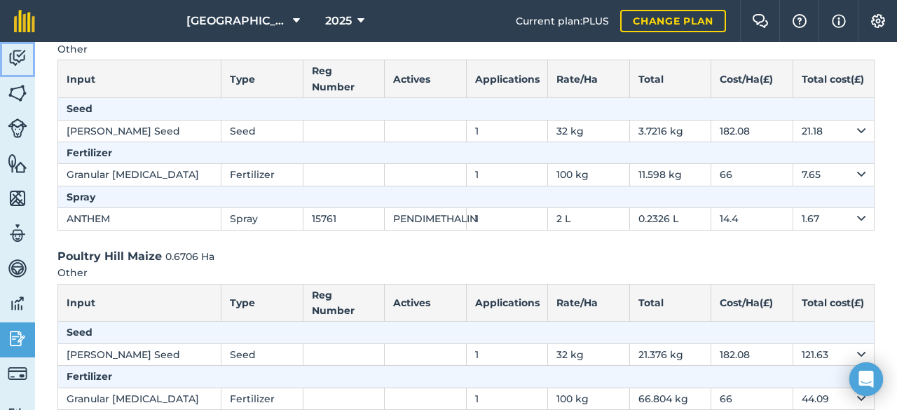
click at [20, 53] on img at bounding box center [18, 58] width 20 height 21
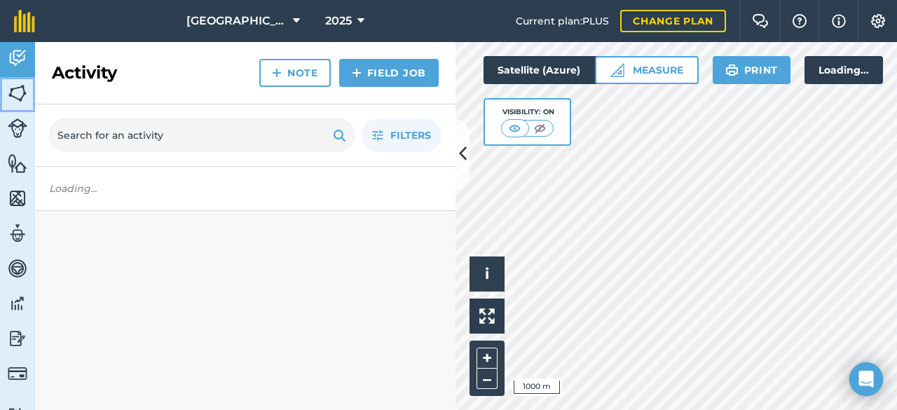
click at [17, 99] on img at bounding box center [18, 93] width 20 height 21
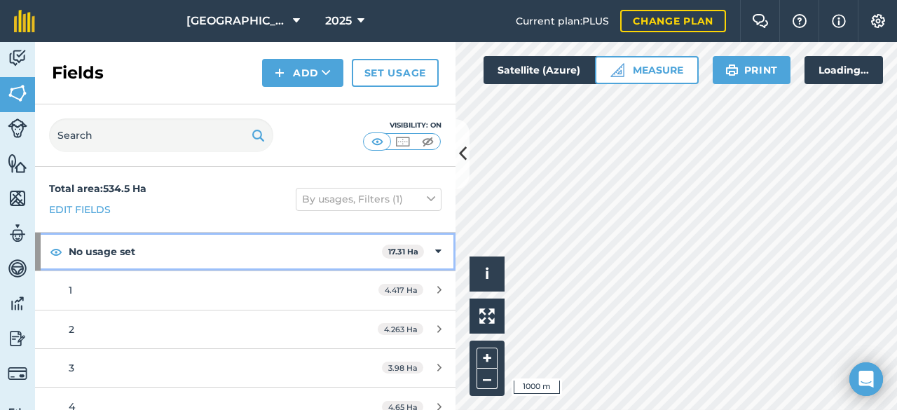
click at [435, 247] on icon at bounding box center [438, 251] width 6 height 15
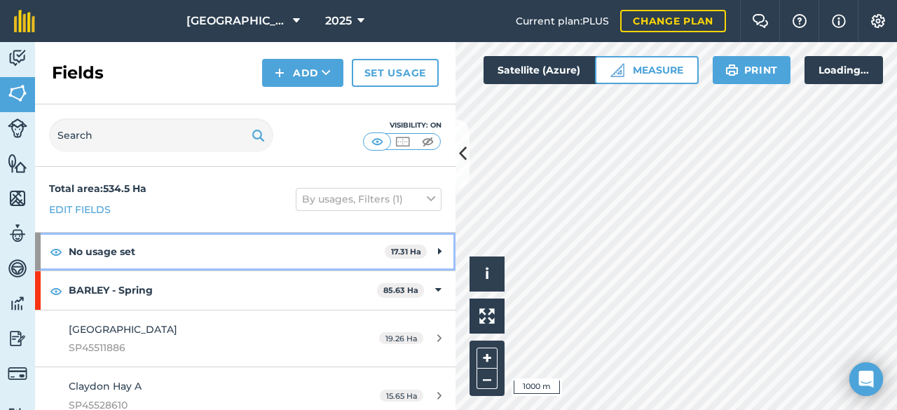
click at [438, 247] on icon at bounding box center [440, 251] width 4 height 15
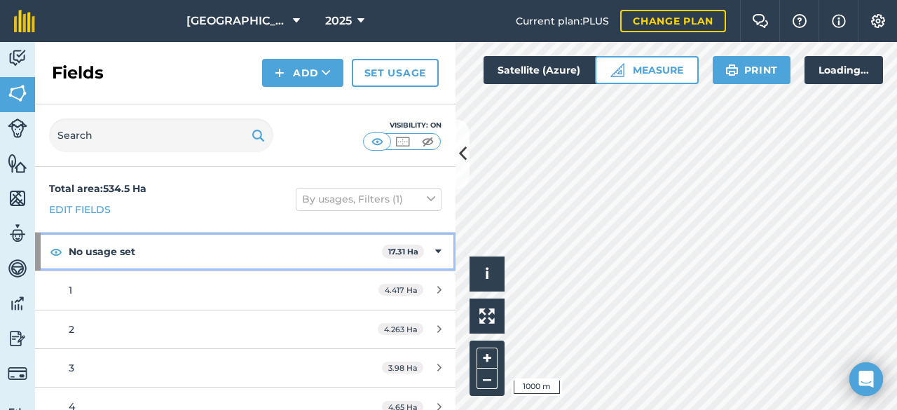
click at [435, 247] on icon at bounding box center [438, 251] width 6 height 15
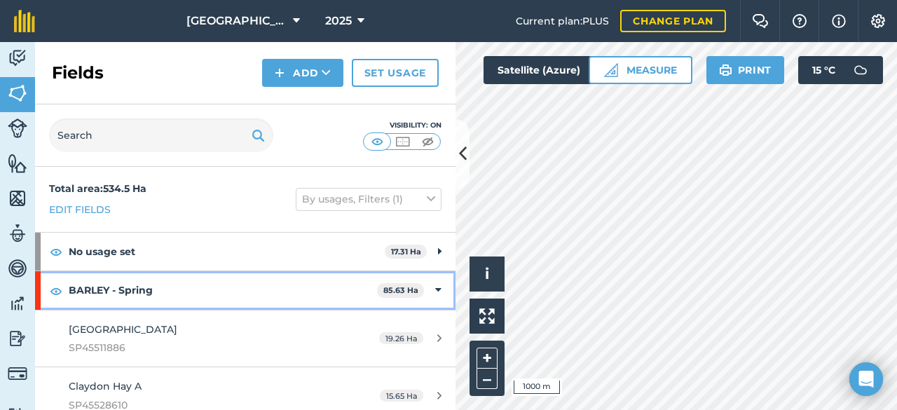
click at [435, 284] on icon at bounding box center [438, 289] width 6 height 15
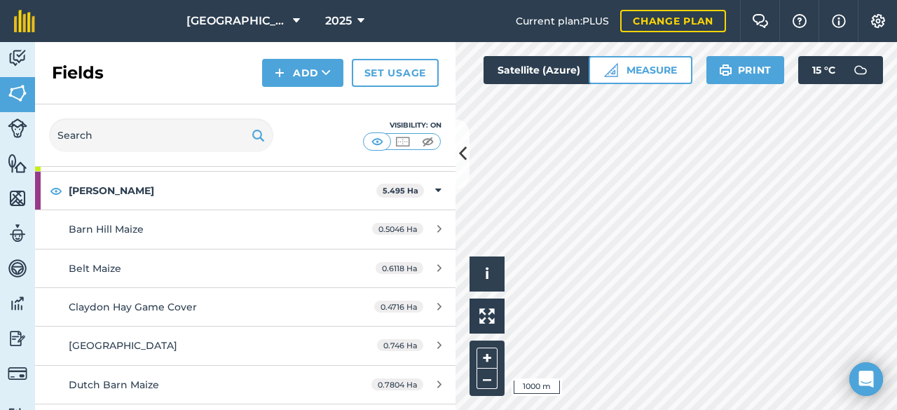
scroll to position [265, 0]
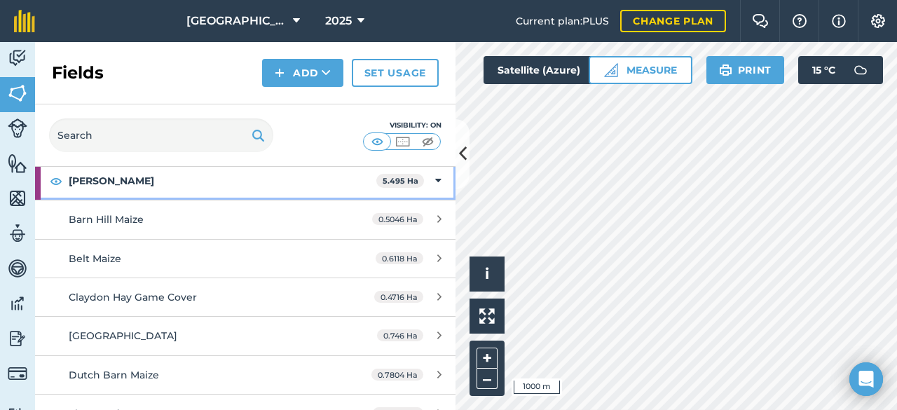
click at [435, 179] on icon at bounding box center [438, 180] width 6 height 15
